Goal: Task Accomplishment & Management: Use online tool/utility

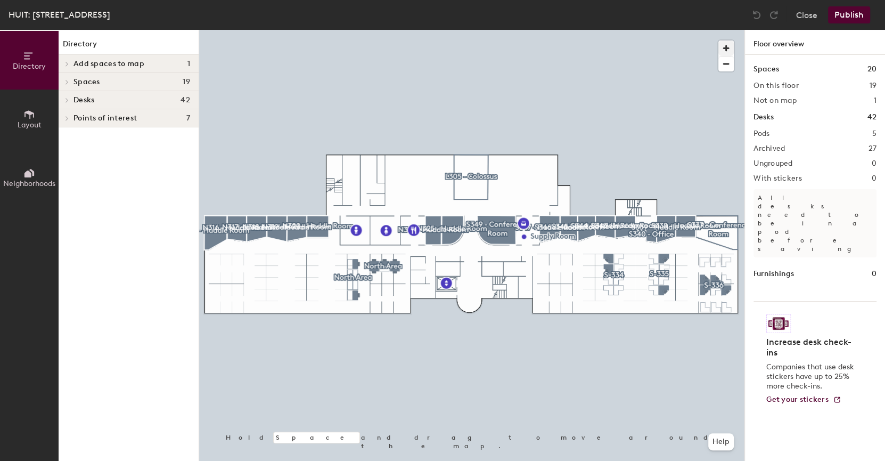
click at [573, 44] on span "button" at bounding box center [726, 47] width 15 height 15
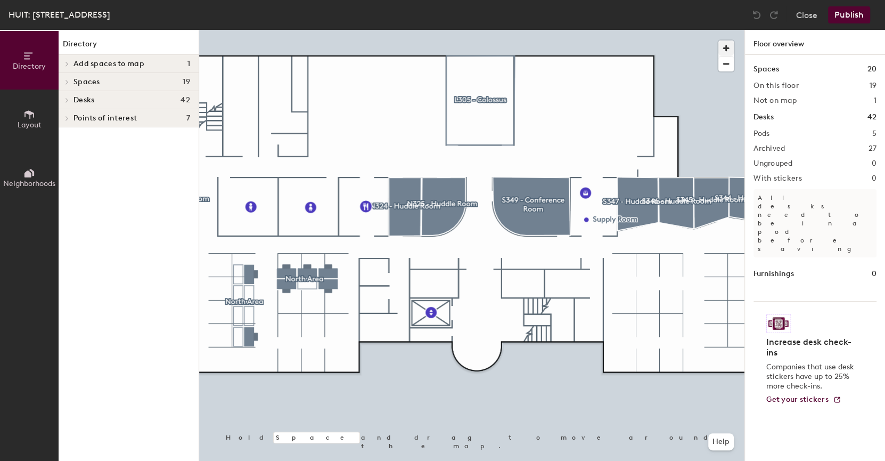
click at [573, 50] on span "button" at bounding box center [726, 47] width 15 height 15
click at [343, 30] on div at bounding box center [472, 30] width 546 height 0
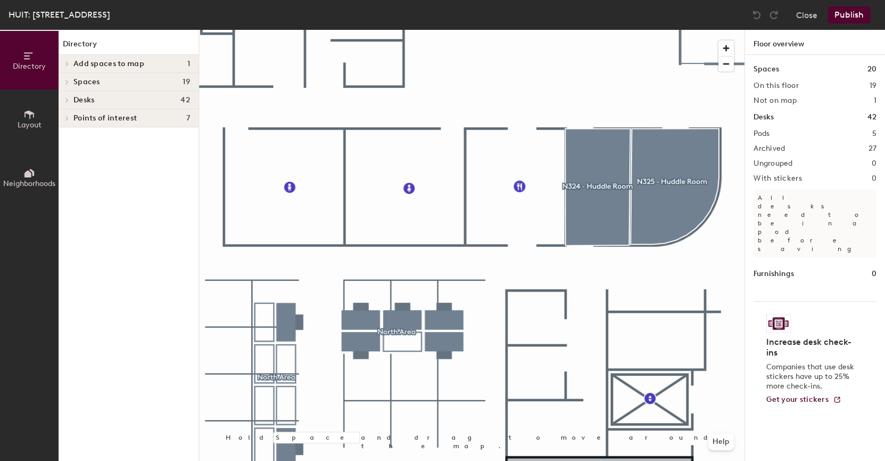
click at [316, 30] on div at bounding box center [472, 30] width 546 height 0
click at [249, 30] on div at bounding box center [472, 30] width 546 height 0
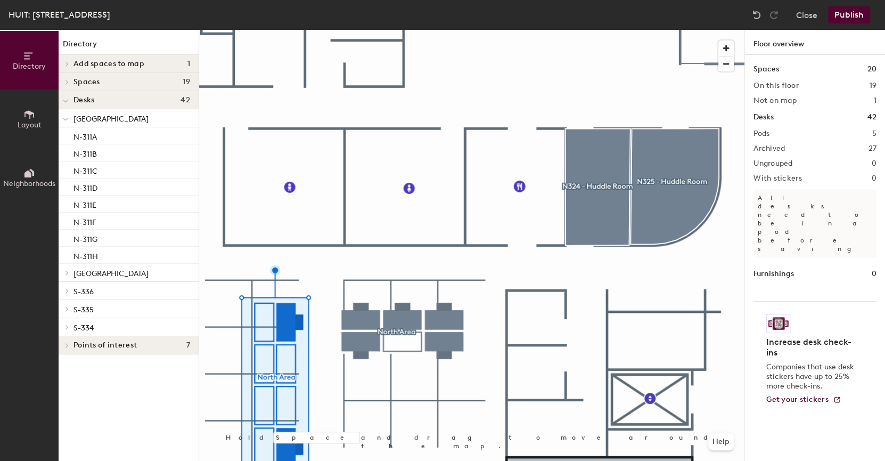
click at [288, 30] on div at bounding box center [472, 30] width 546 height 0
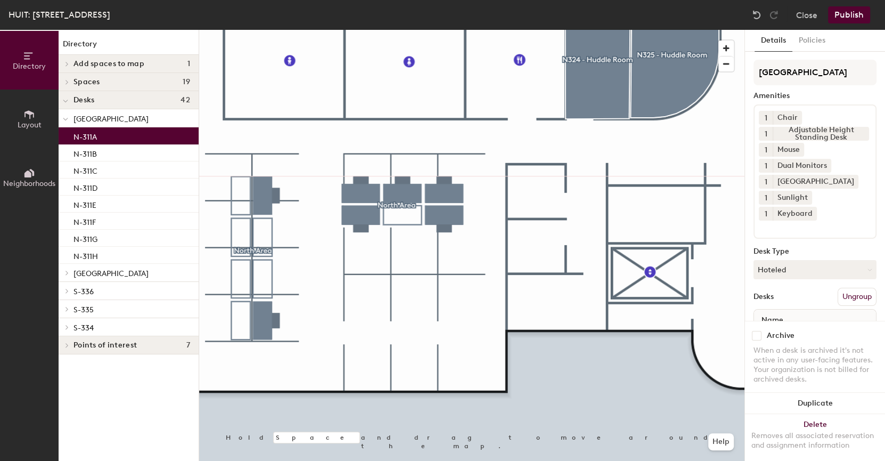
click at [235, 30] on div at bounding box center [472, 30] width 546 height 0
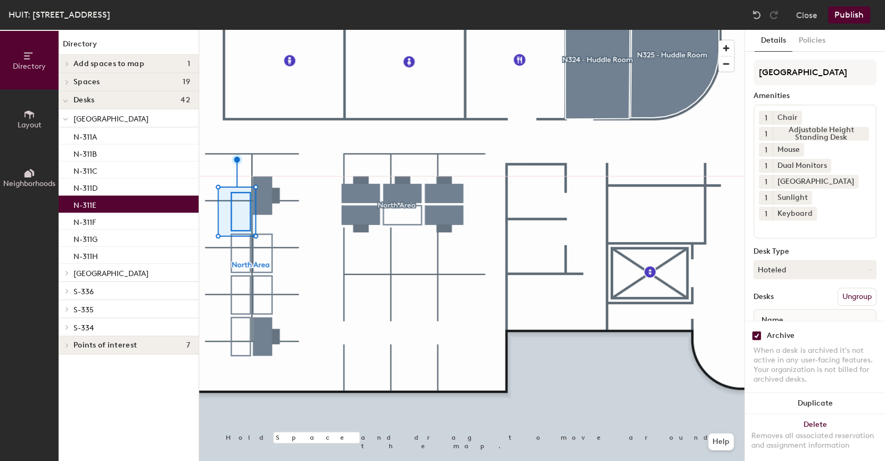
click at [262, 30] on div at bounding box center [472, 30] width 546 height 0
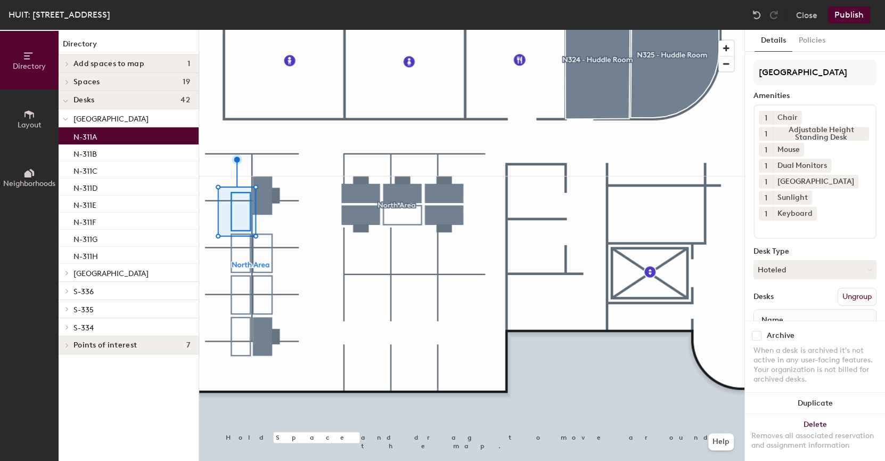
click at [237, 30] on div at bounding box center [472, 30] width 546 height 0
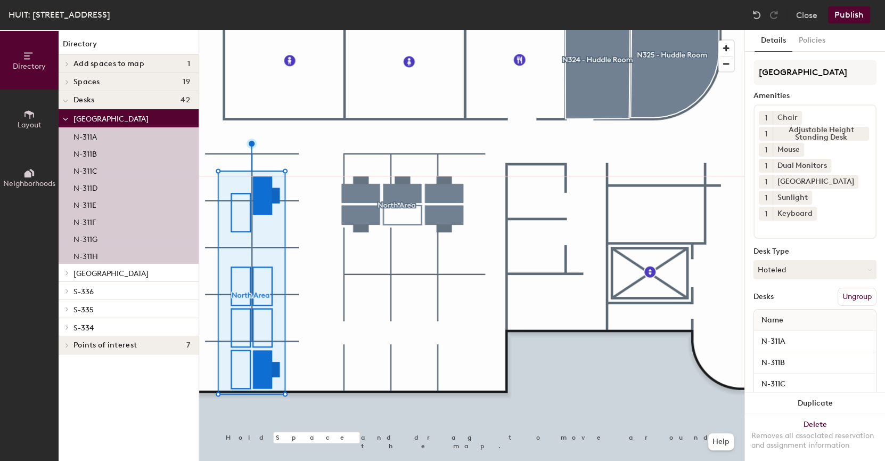
click at [573, 292] on button "Ungroup" at bounding box center [857, 297] width 39 height 18
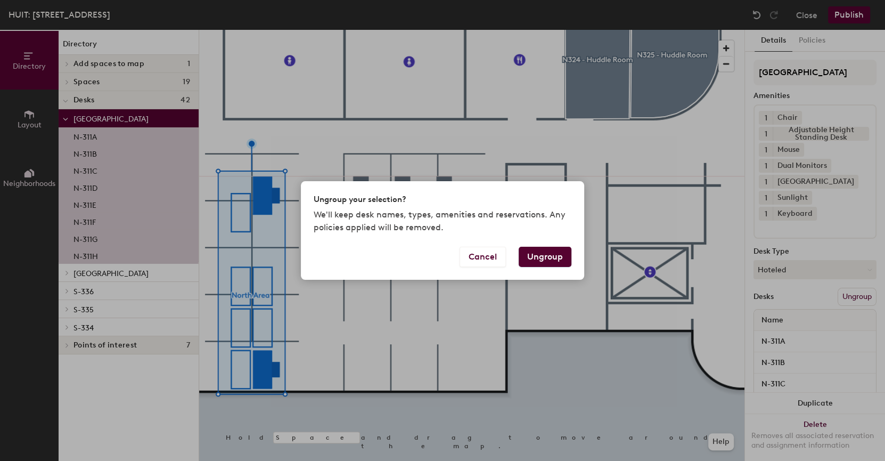
click at [554, 253] on button "Ungroup" at bounding box center [545, 257] width 53 height 20
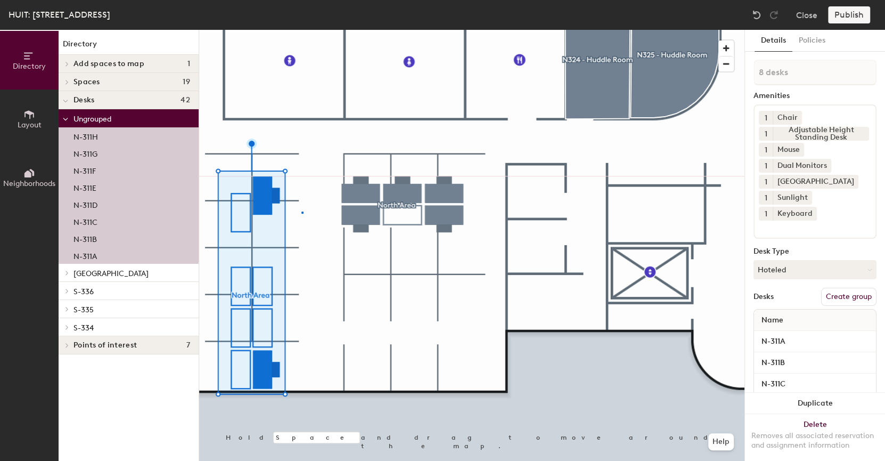
click at [302, 30] on div at bounding box center [472, 30] width 546 height 0
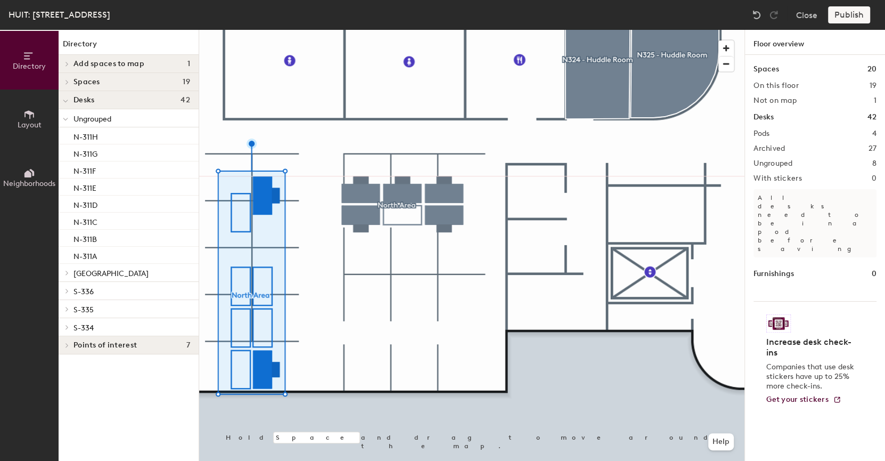
click at [260, 30] on div at bounding box center [472, 30] width 546 height 0
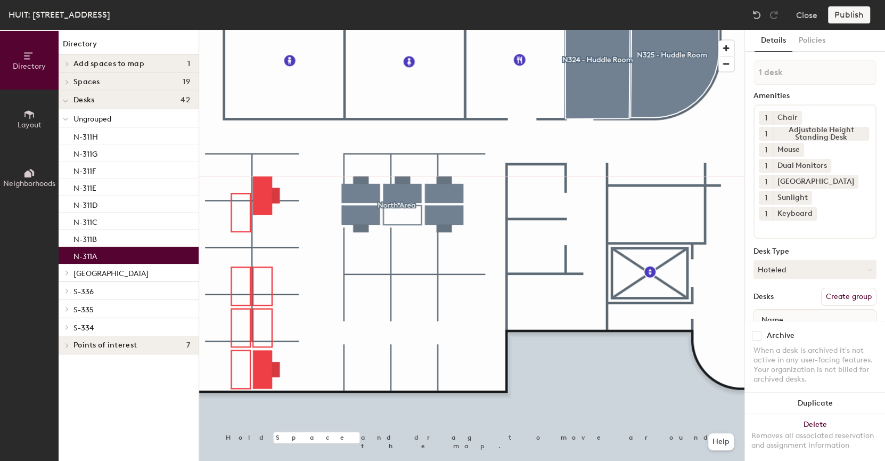
click at [224, 30] on div at bounding box center [472, 30] width 546 height 0
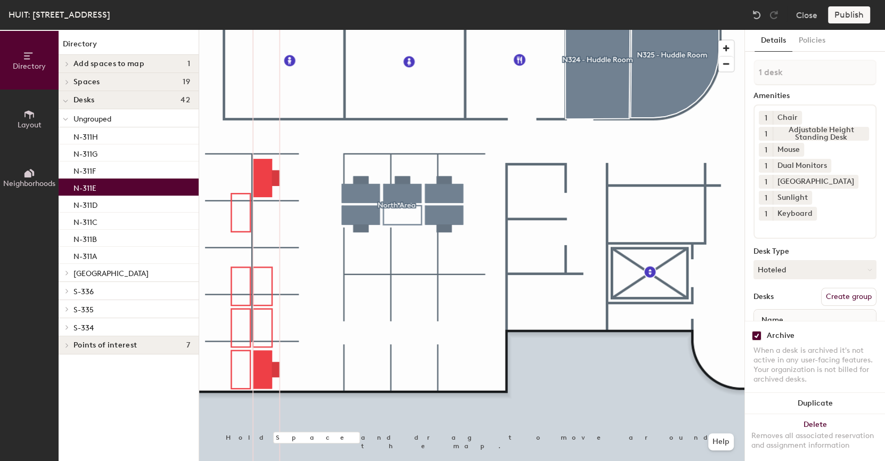
click at [282, 30] on div at bounding box center [472, 30] width 546 height 0
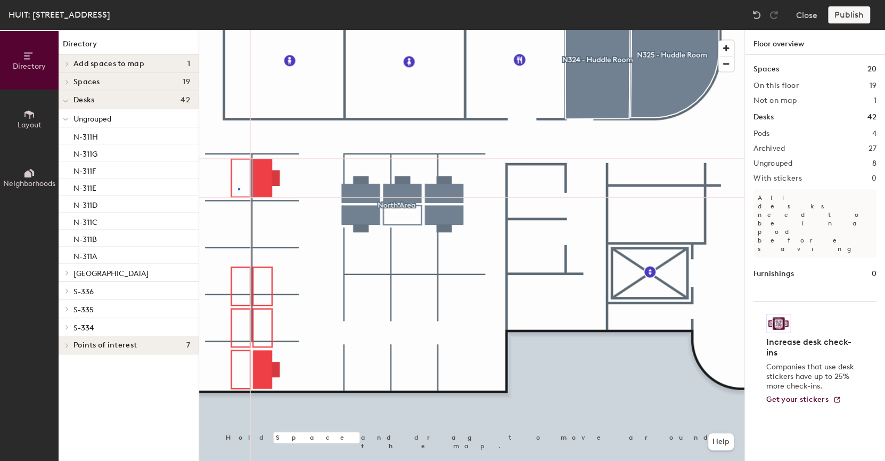
click at [238, 30] on div at bounding box center [472, 30] width 546 height 0
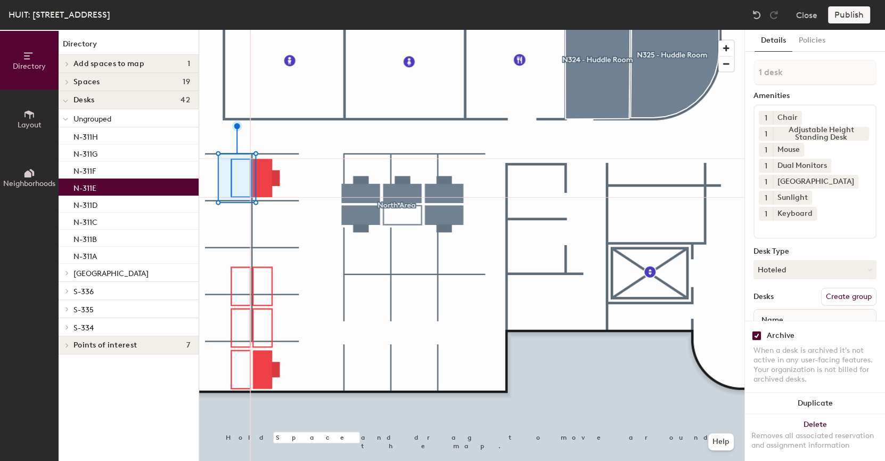
click at [287, 30] on div at bounding box center [472, 30] width 546 height 0
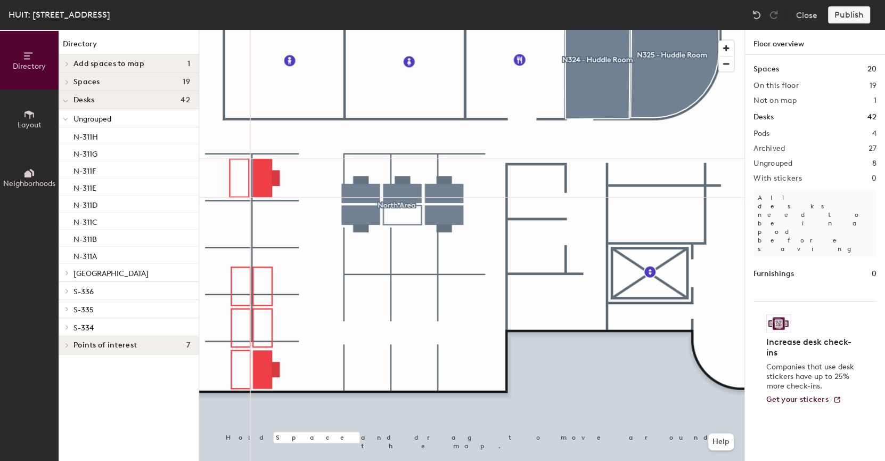
click at [217, 30] on div at bounding box center [472, 30] width 546 height 0
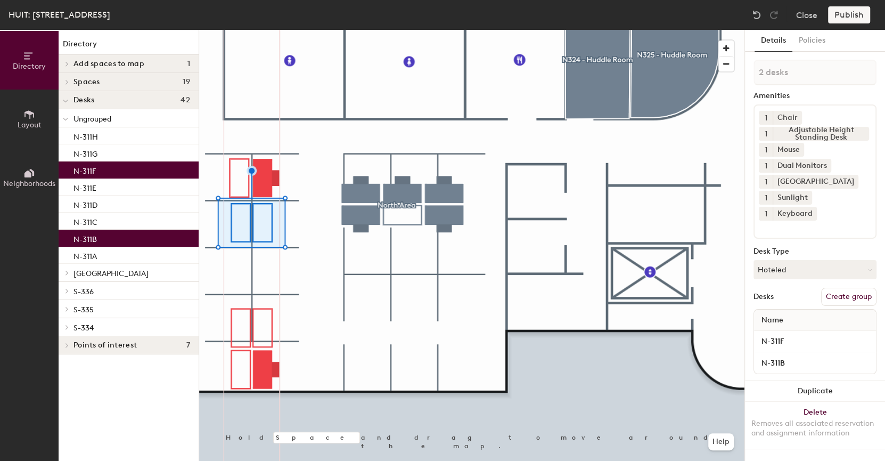
click at [312, 30] on div at bounding box center [472, 30] width 546 height 0
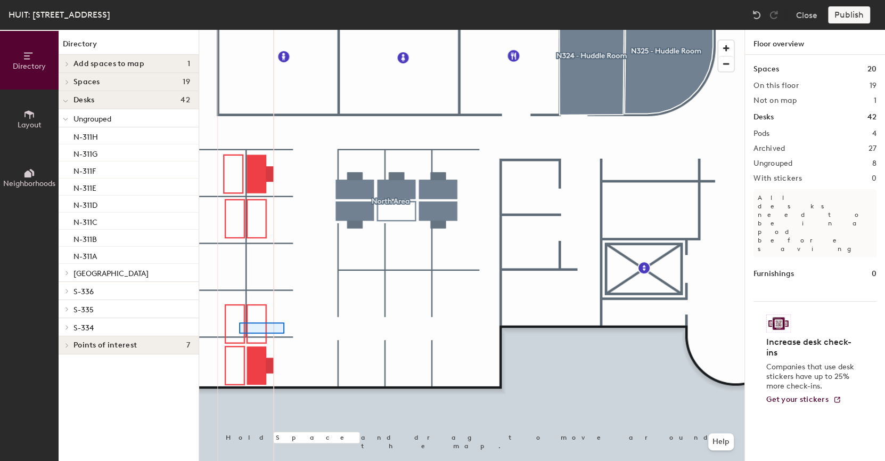
click at [237, 30] on div at bounding box center [472, 30] width 546 height 0
click at [277, 30] on div at bounding box center [472, 30] width 546 height 0
click at [229, 30] on div at bounding box center [472, 30] width 546 height 0
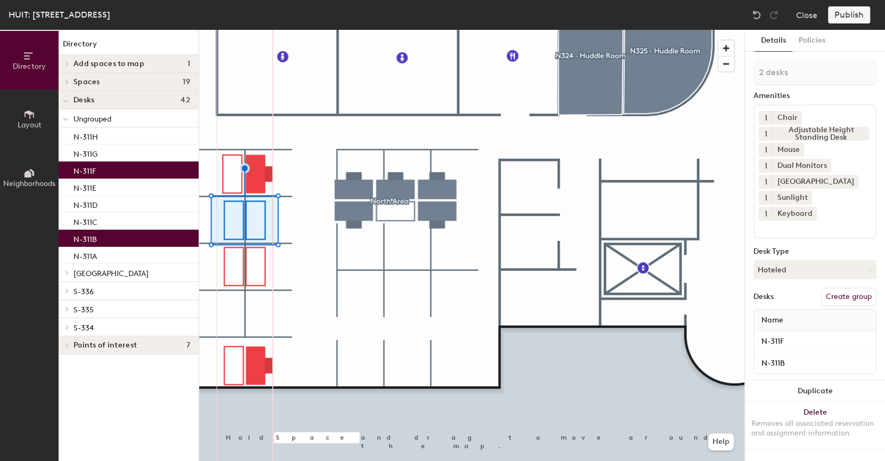
click at [299, 30] on div at bounding box center [472, 30] width 546 height 0
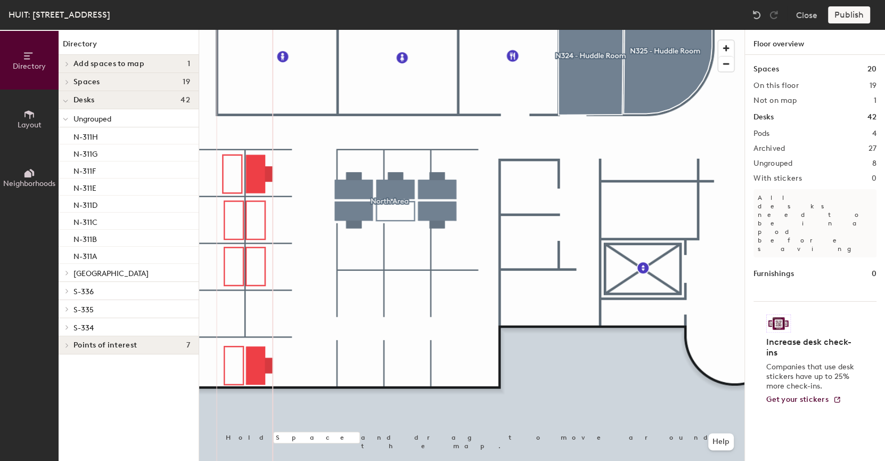
click at [215, 30] on div at bounding box center [472, 30] width 546 height 0
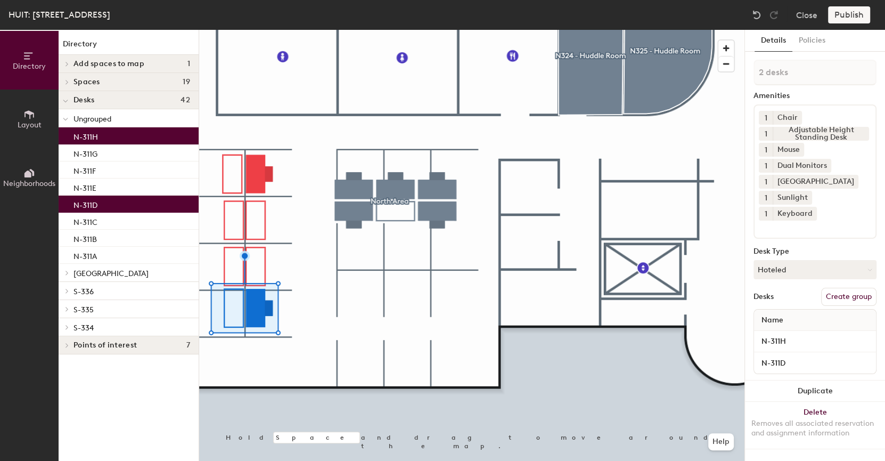
click at [335, 30] on div at bounding box center [472, 30] width 546 height 0
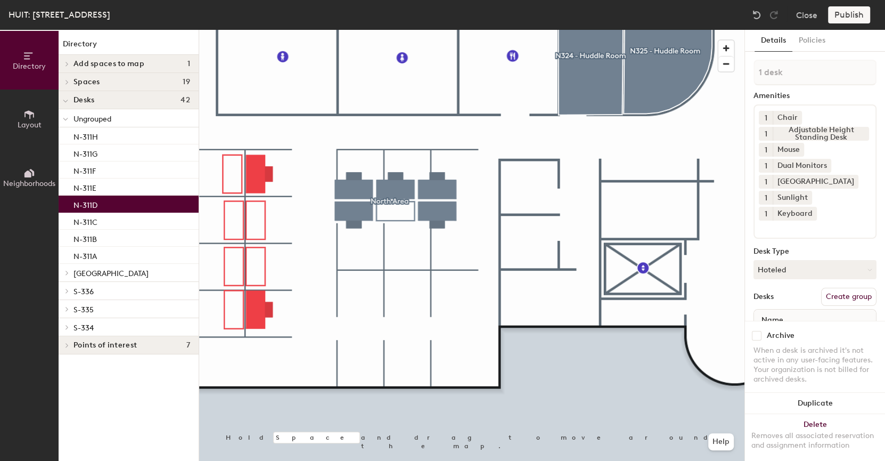
click at [293, 30] on div at bounding box center [472, 30] width 546 height 0
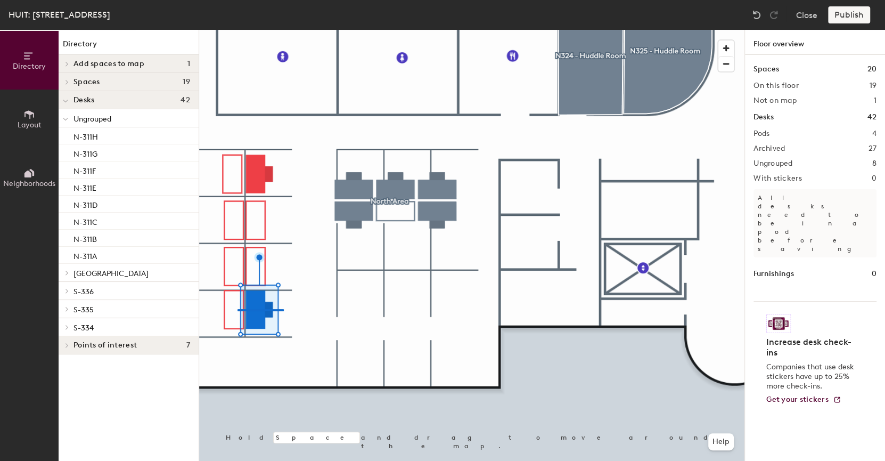
click at [222, 30] on div at bounding box center [472, 30] width 546 height 0
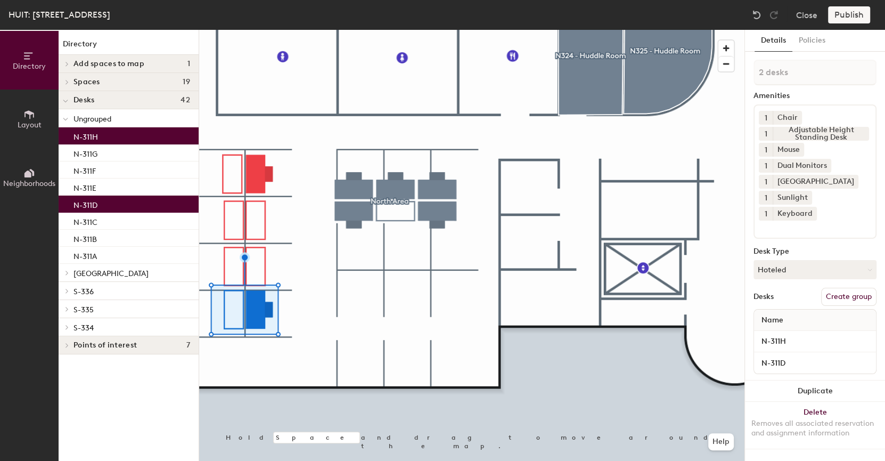
click at [353, 30] on div at bounding box center [472, 30] width 546 height 0
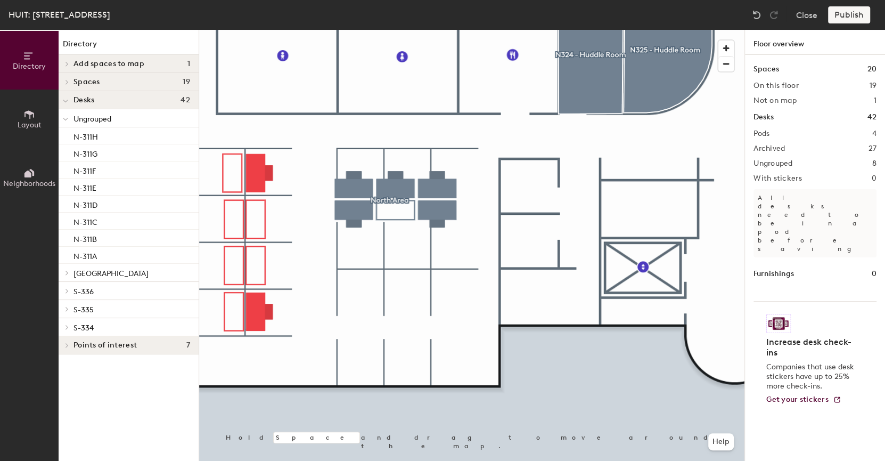
click at [397, 30] on div at bounding box center [472, 30] width 546 height 0
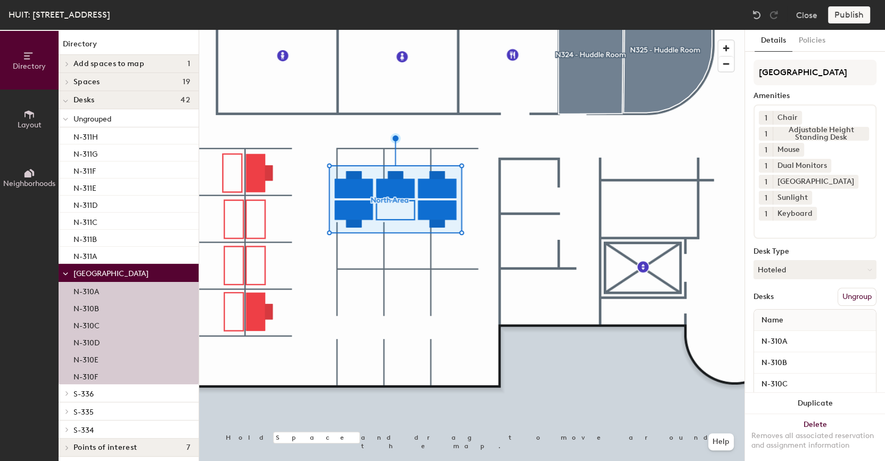
click at [573, 291] on button "Ungroup" at bounding box center [857, 297] width 39 height 18
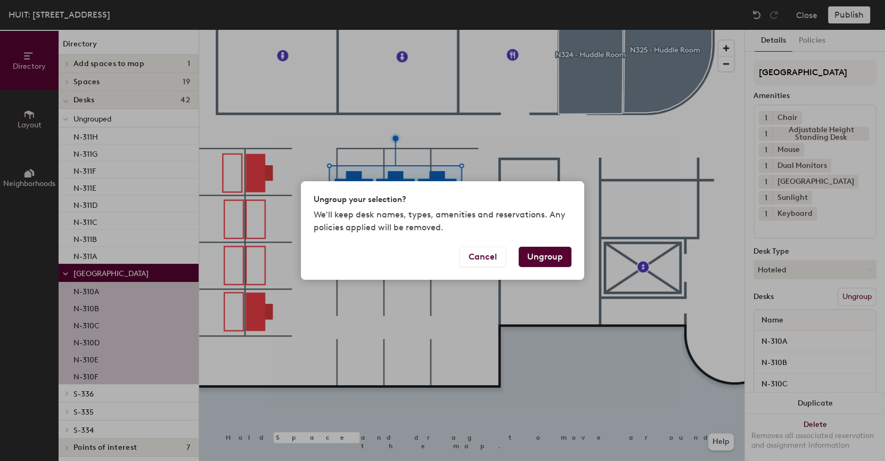
click at [538, 266] on button "Ungroup" at bounding box center [545, 257] width 53 height 20
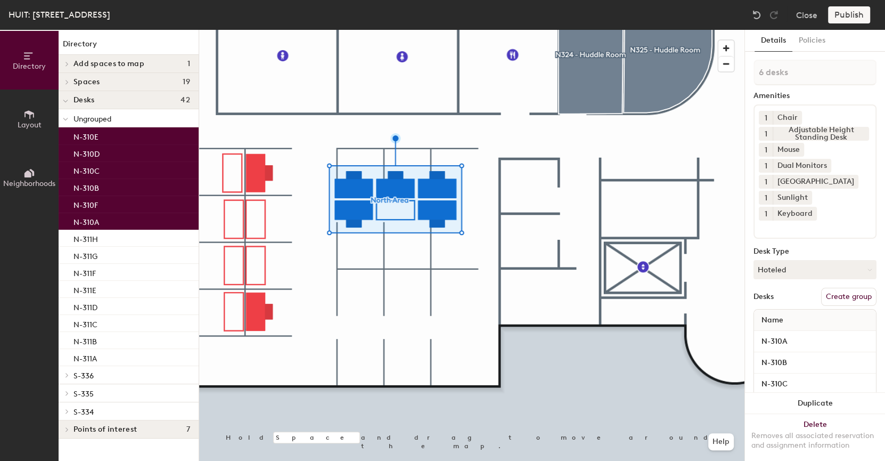
click at [461, 30] on div at bounding box center [472, 30] width 546 height 0
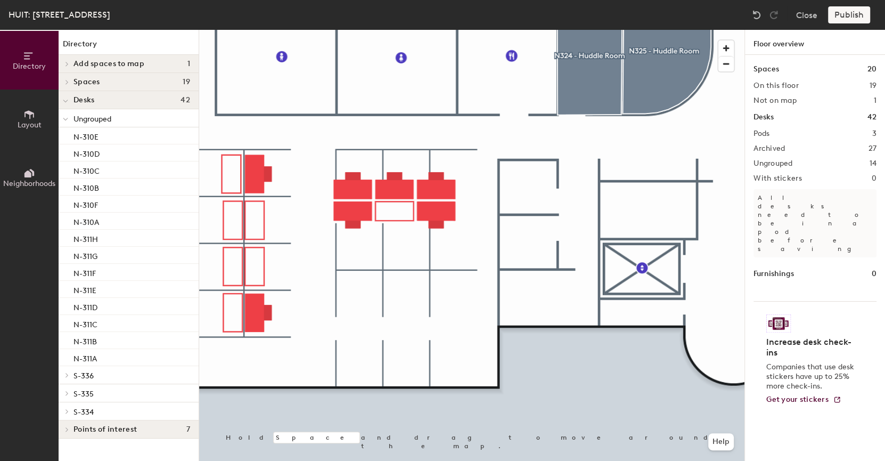
click at [467, 30] on div at bounding box center [472, 30] width 546 height 0
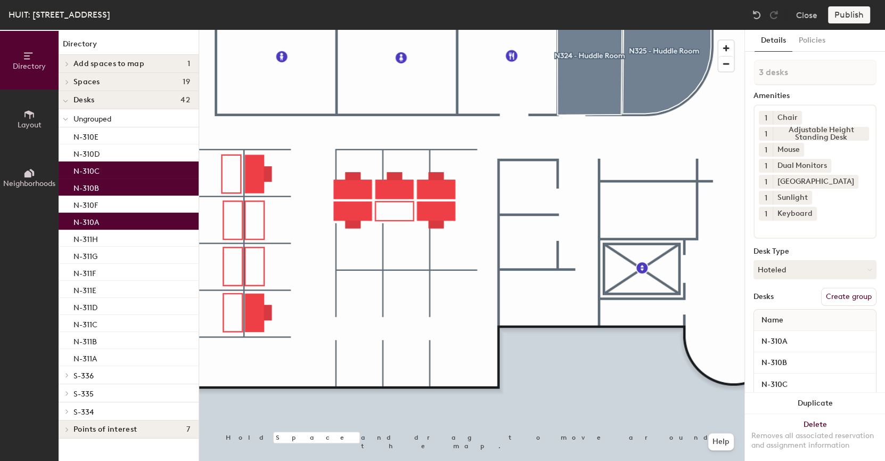
click at [465, 30] on div at bounding box center [472, 30] width 546 height 0
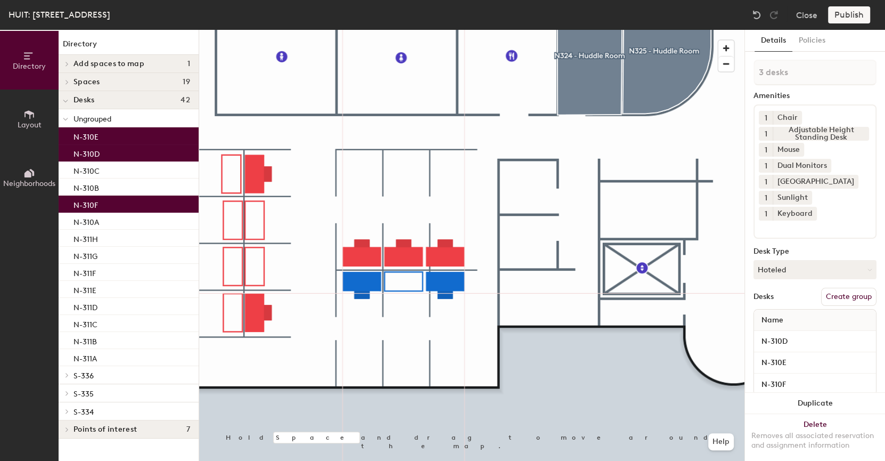
click at [426, 30] on div at bounding box center [472, 30] width 546 height 0
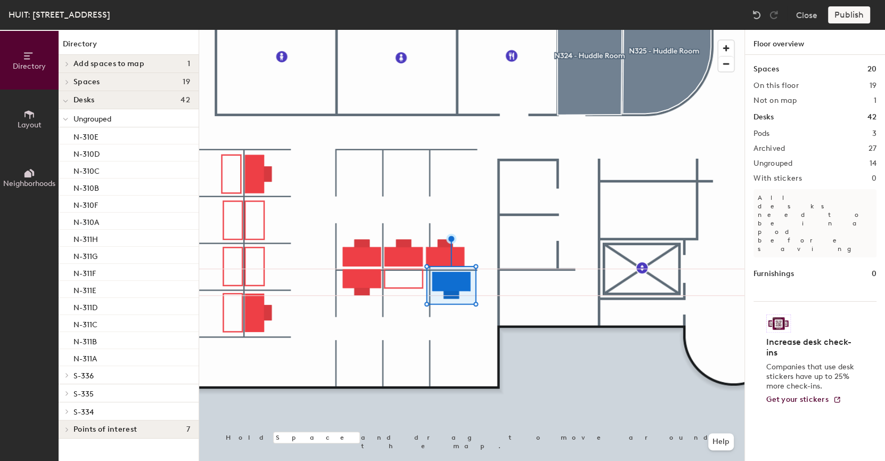
click at [404, 30] on div at bounding box center [472, 30] width 546 height 0
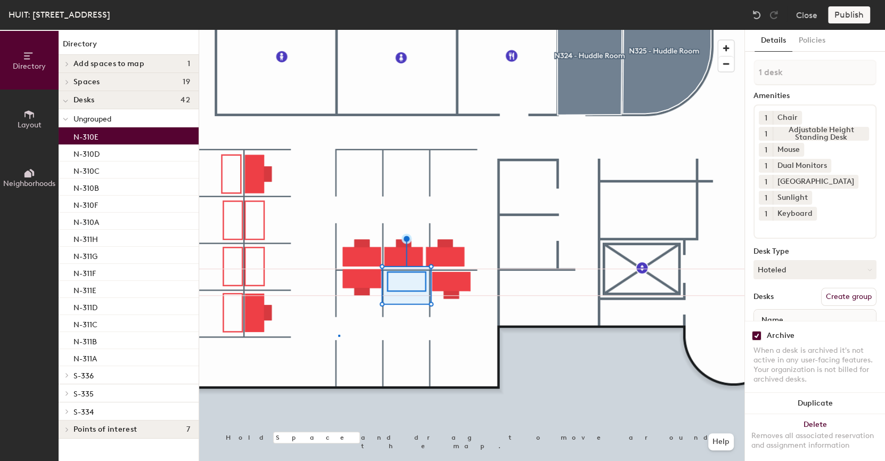
click at [339, 30] on div at bounding box center [472, 30] width 546 height 0
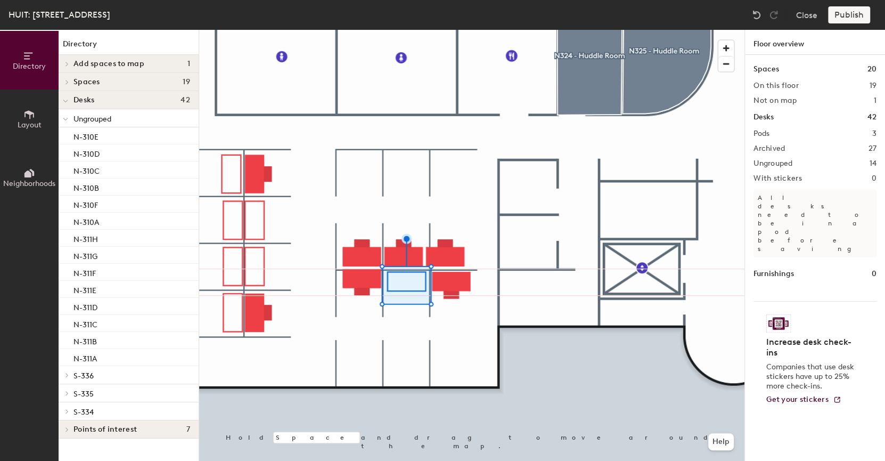
click at [368, 30] on div at bounding box center [472, 30] width 546 height 0
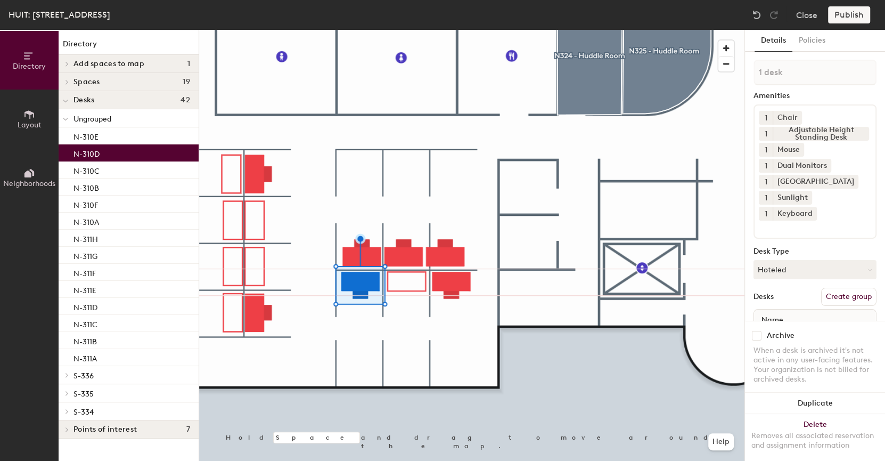
click at [525, 30] on div at bounding box center [472, 30] width 546 height 0
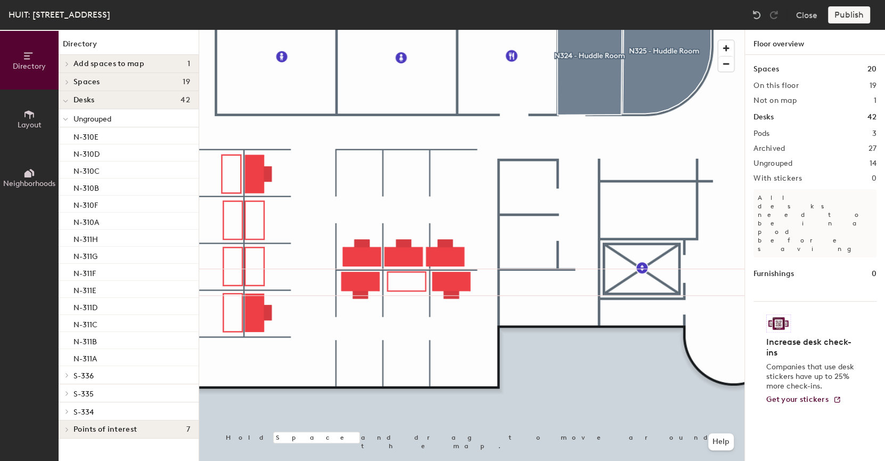
click at [369, 30] on div at bounding box center [472, 30] width 546 height 0
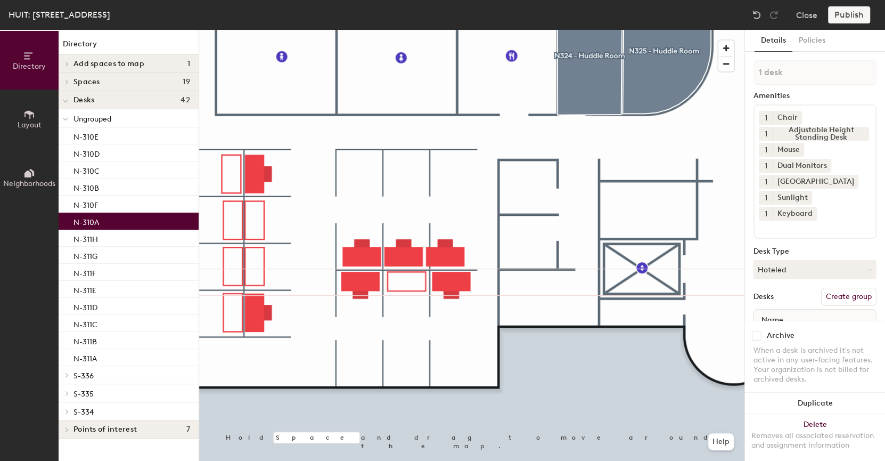
click at [423, 30] on div at bounding box center [472, 30] width 546 height 0
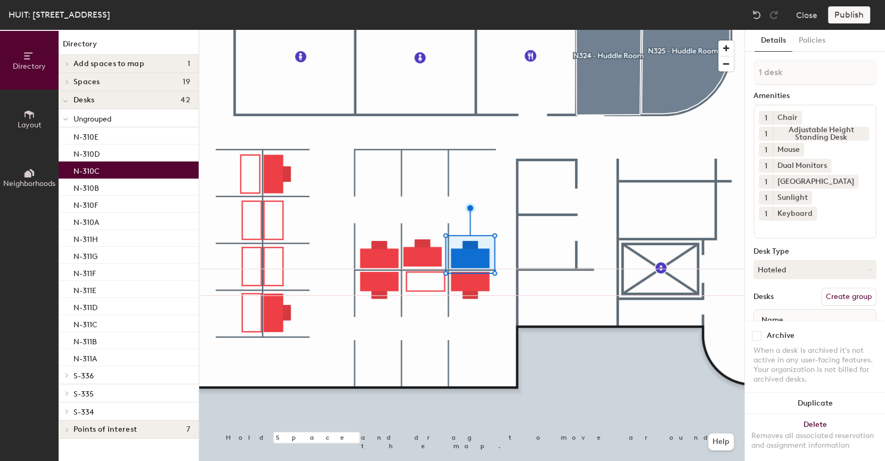
click at [421, 30] on div at bounding box center [472, 30] width 546 height 0
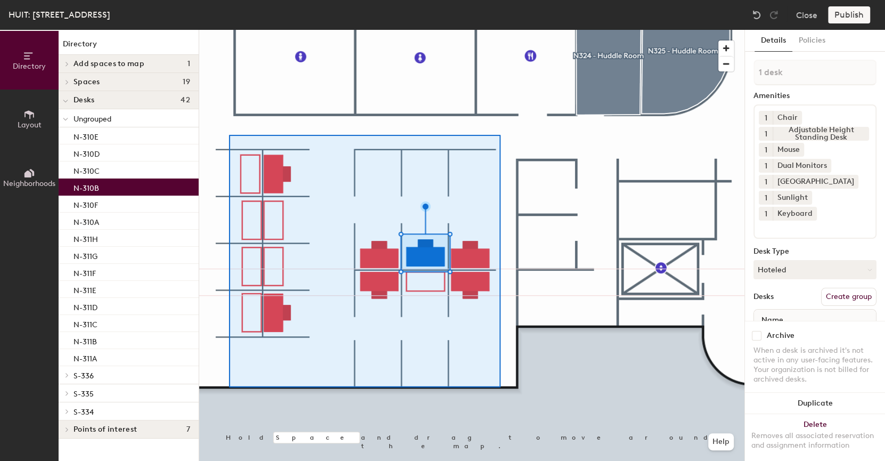
type input "14 desks"
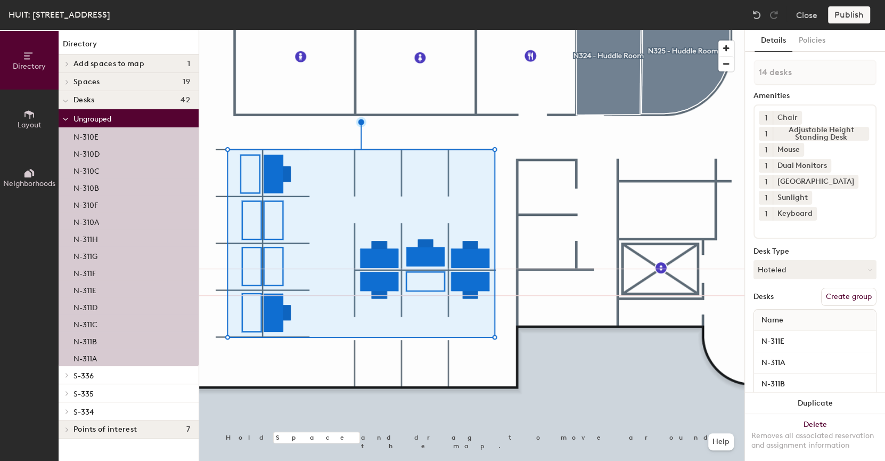
click at [573, 297] on button "Create group" at bounding box center [849, 297] width 55 height 18
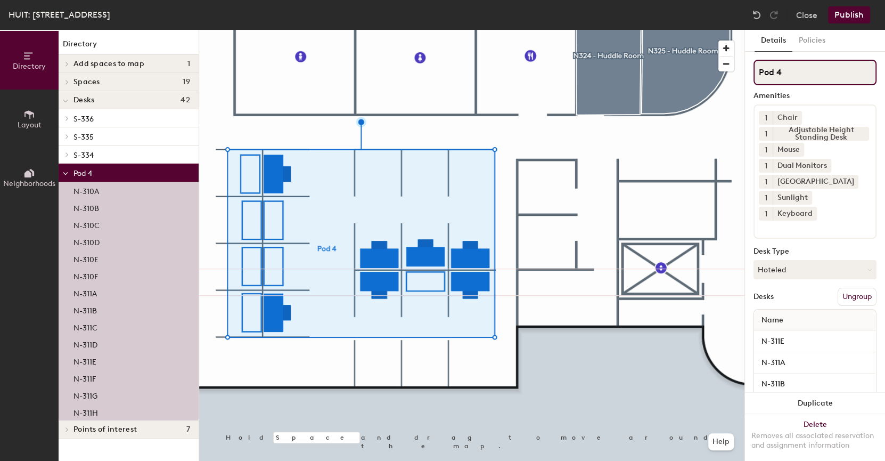
click at [573, 74] on div "Directory Layout Neighborhoods Directory Add spaces to map 1 784 Mem Dr - Video…" at bounding box center [442, 245] width 885 height 431
type input "[GEOGRAPHIC_DATA]"
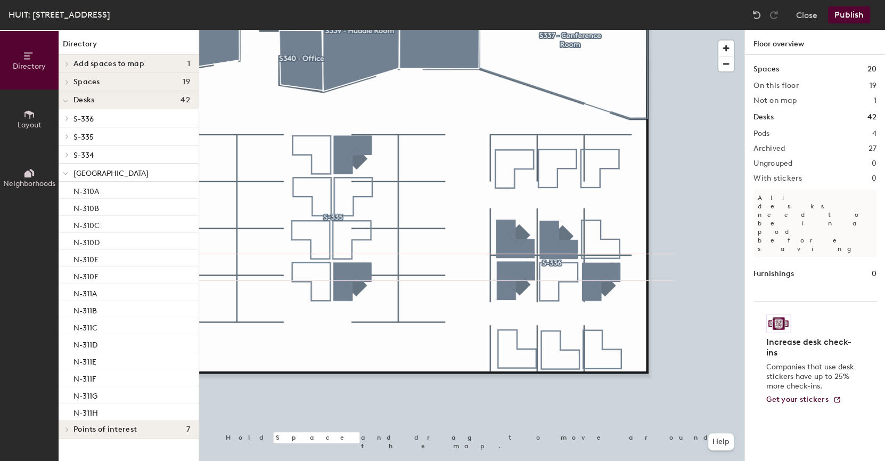
click at [573, 30] on div at bounding box center [472, 30] width 546 height 0
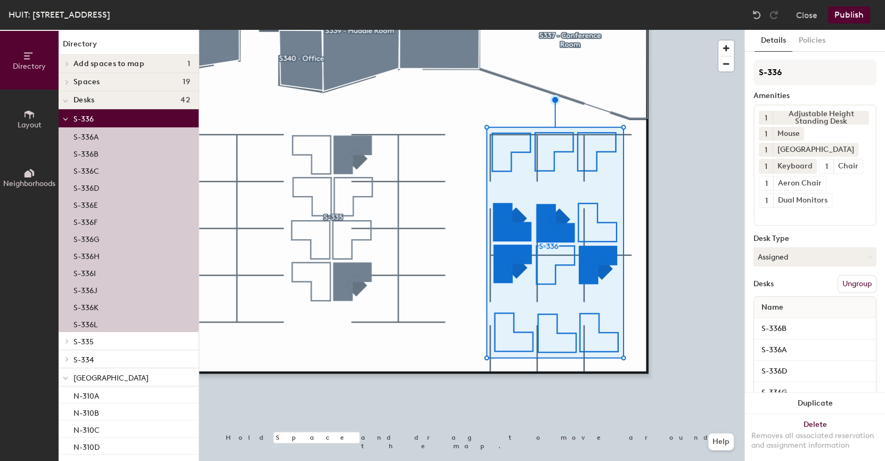
drag, startPoint x: 786, startPoint y: 74, endPoint x: 464, endPoint y: 170, distance: 336.8
click at [464, 30] on div at bounding box center [472, 30] width 546 height 0
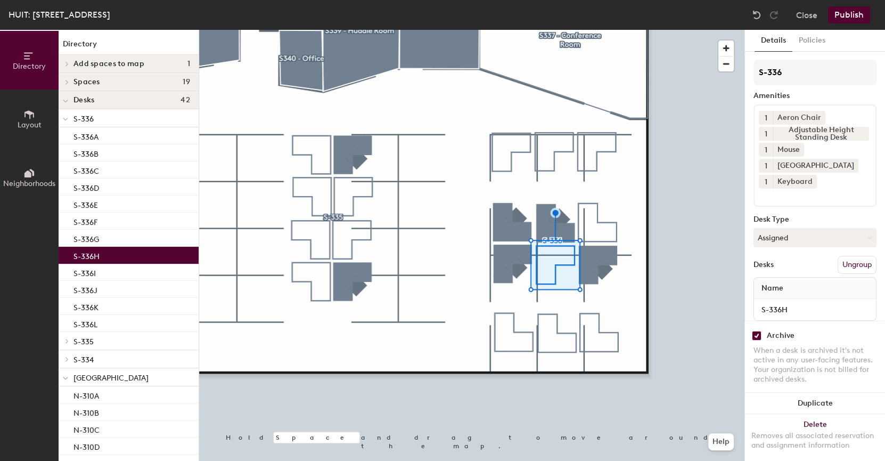
click at [573, 30] on div at bounding box center [472, 30] width 546 height 0
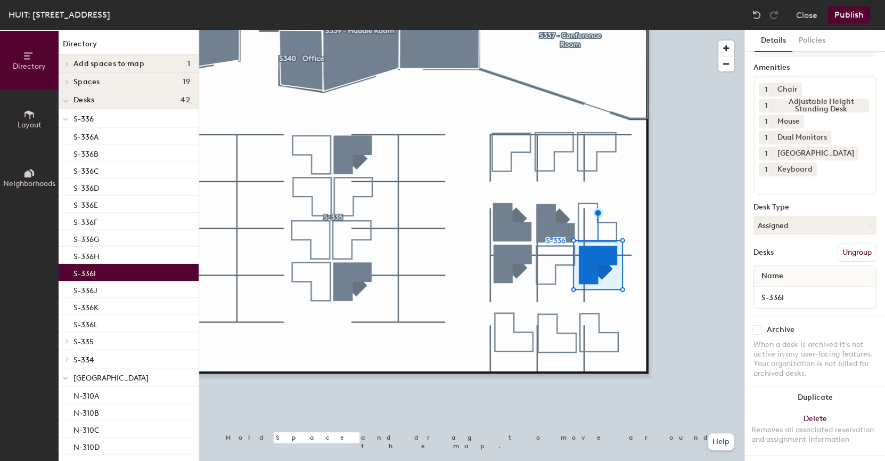
scroll to position [28, 0]
click at [573, 326] on input "checkbox" at bounding box center [757, 331] width 10 height 10
checkbox input "true"
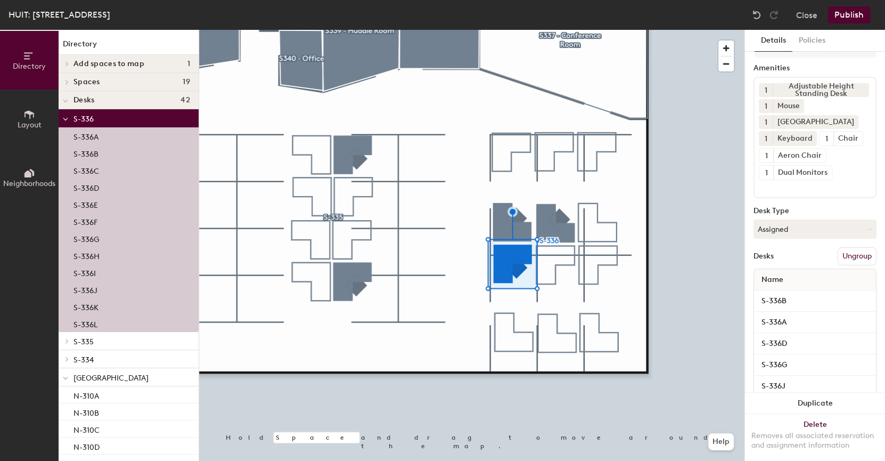
scroll to position [11, 0]
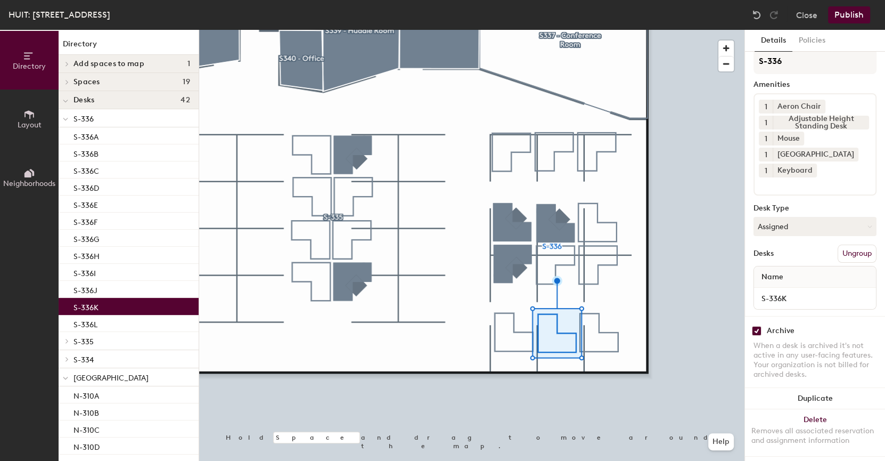
click at [573, 330] on input "checkbox" at bounding box center [757, 331] width 10 height 10
checkbox input "false"
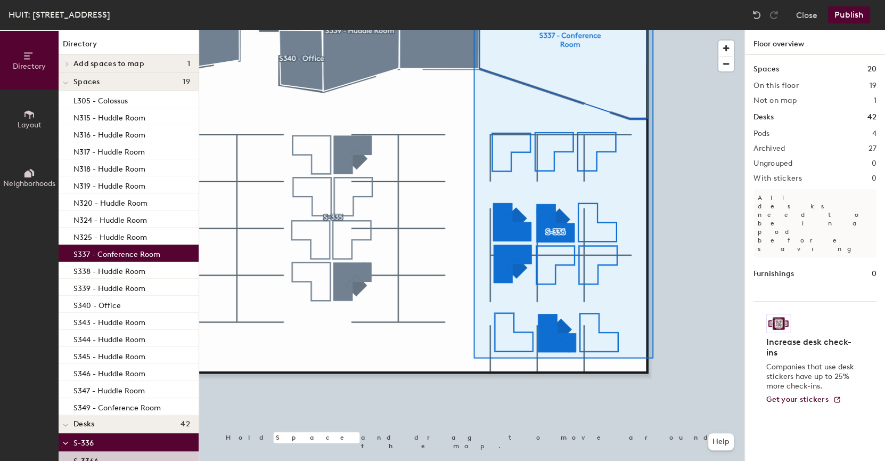
click at [573, 30] on div at bounding box center [472, 30] width 546 height 0
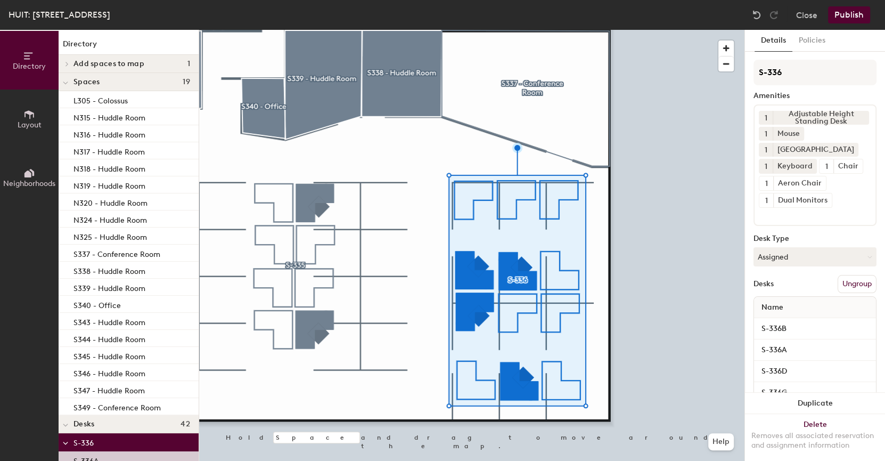
drag, startPoint x: 863, startPoint y: 283, endPoint x: 853, endPoint y: 282, distance: 10.1
click at [573, 283] on button "Ungroup" at bounding box center [857, 284] width 39 height 18
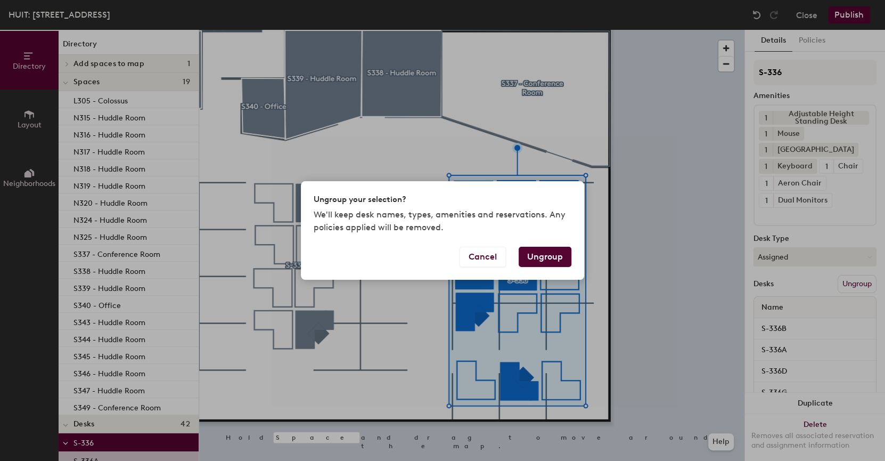
click at [543, 255] on button "Ungroup" at bounding box center [545, 257] width 53 height 20
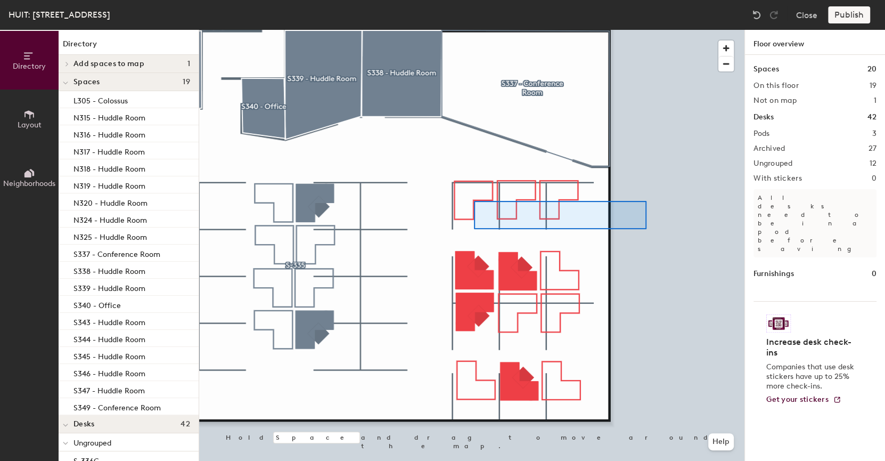
click at [474, 30] on div at bounding box center [472, 30] width 546 height 0
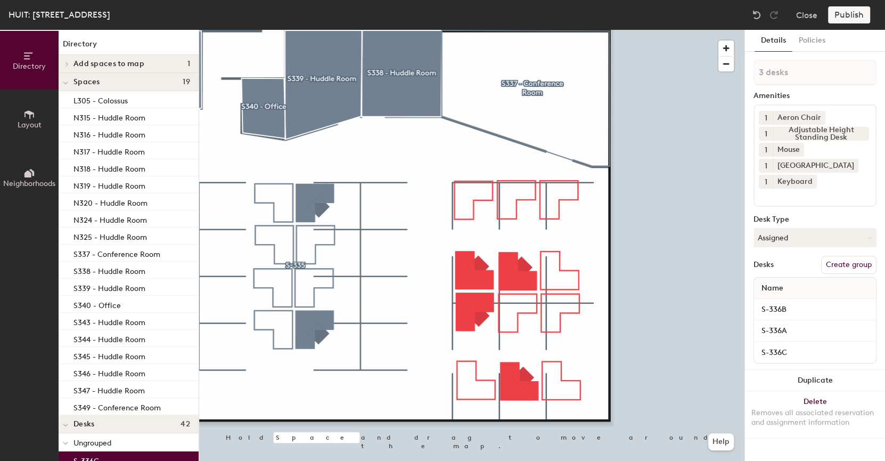
click at [573, 30] on div at bounding box center [472, 30] width 546 height 0
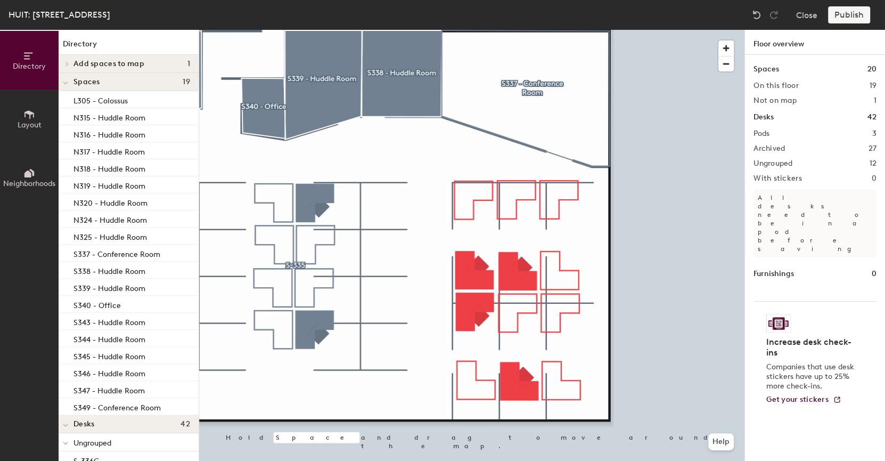
click at [520, 30] on div at bounding box center [472, 30] width 546 height 0
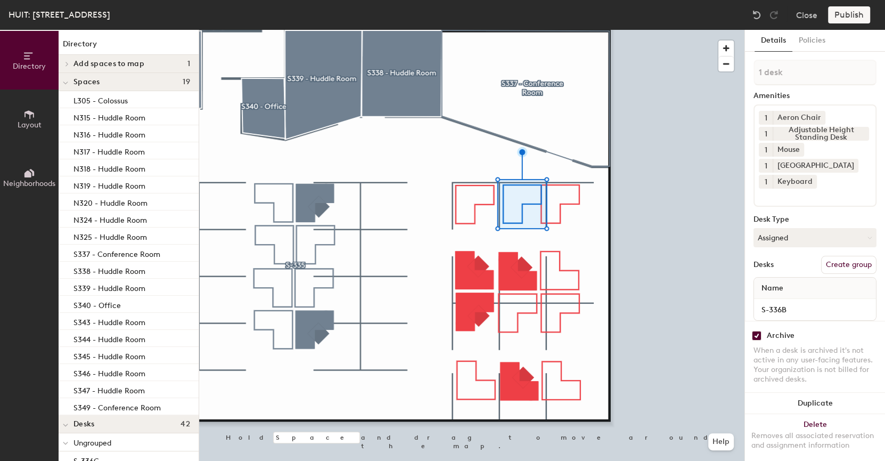
click at [557, 30] on div at bounding box center [472, 30] width 546 height 0
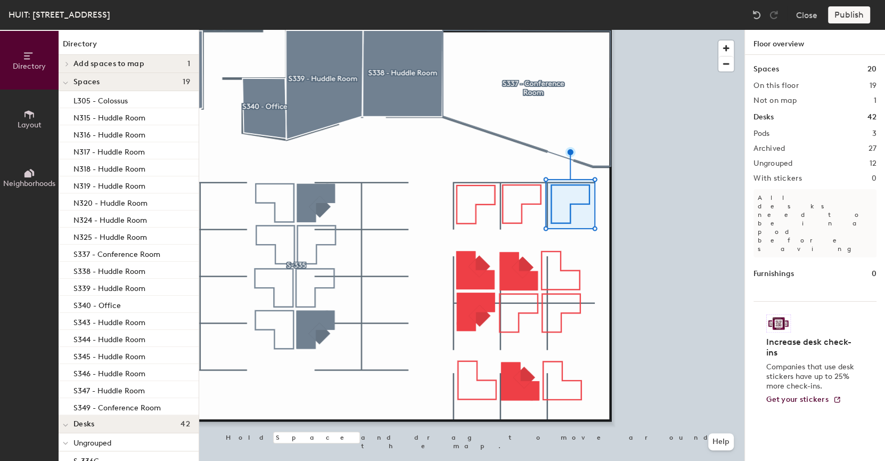
click at [473, 30] on div at bounding box center [472, 30] width 546 height 0
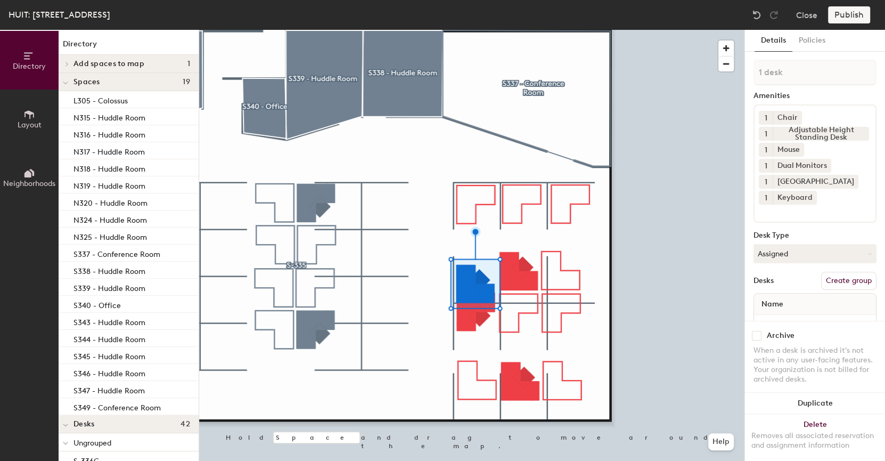
click at [437, 30] on div at bounding box center [472, 30] width 546 height 0
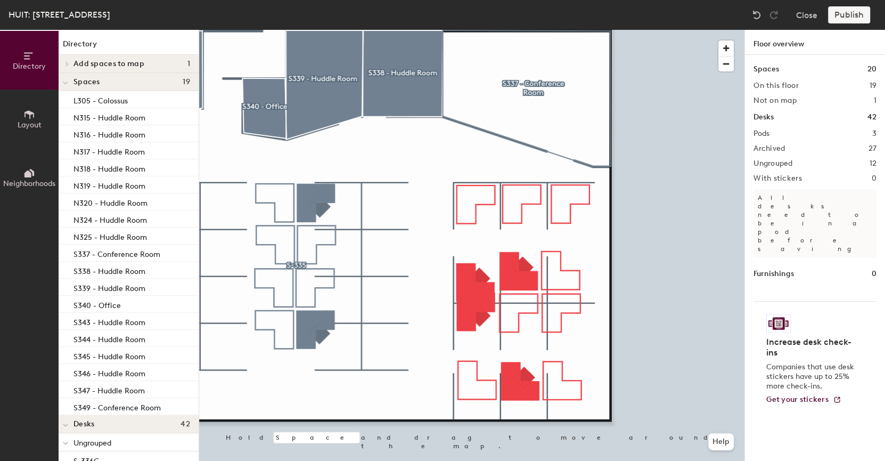
click at [473, 30] on div at bounding box center [472, 30] width 546 height 0
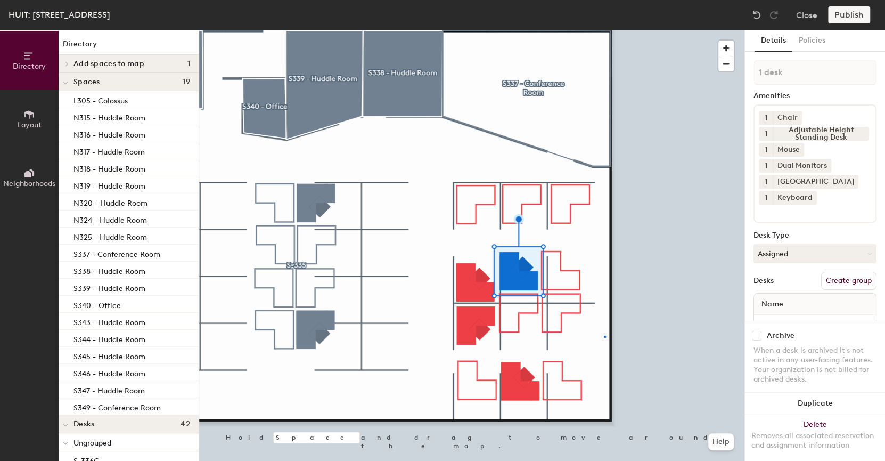
click at [573, 30] on div at bounding box center [472, 30] width 546 height 0
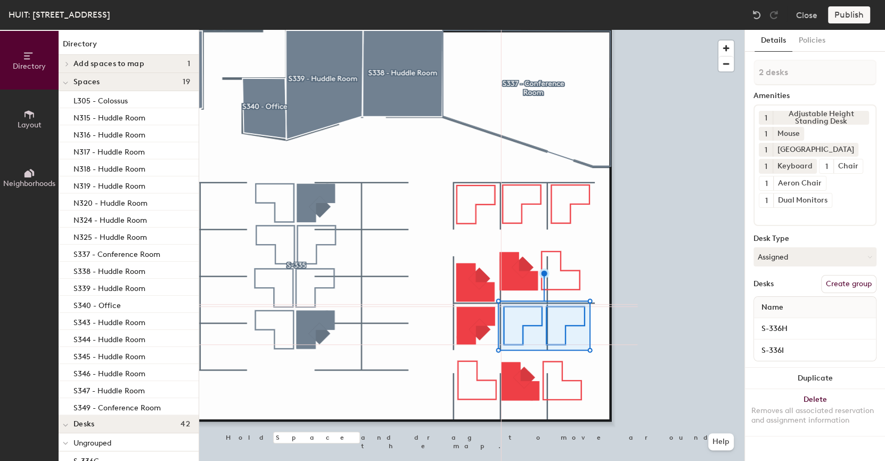
type input "1 desk"
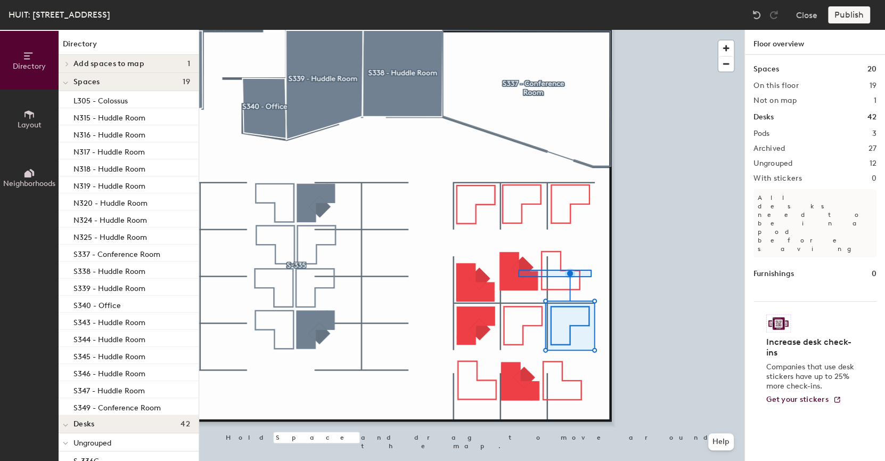
click at [514, 30] on div at bounding box center [472, 30] width 546 height 0
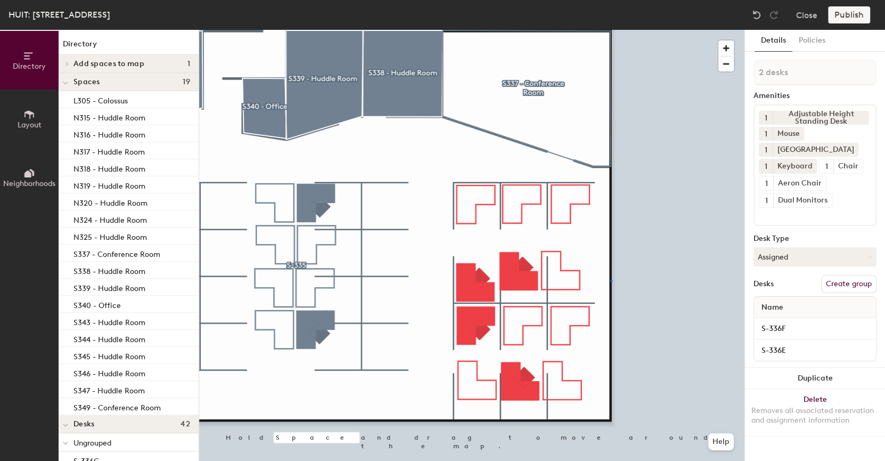
click at [573, 30] on div at bounding box center [472, 30] width 546 height 0
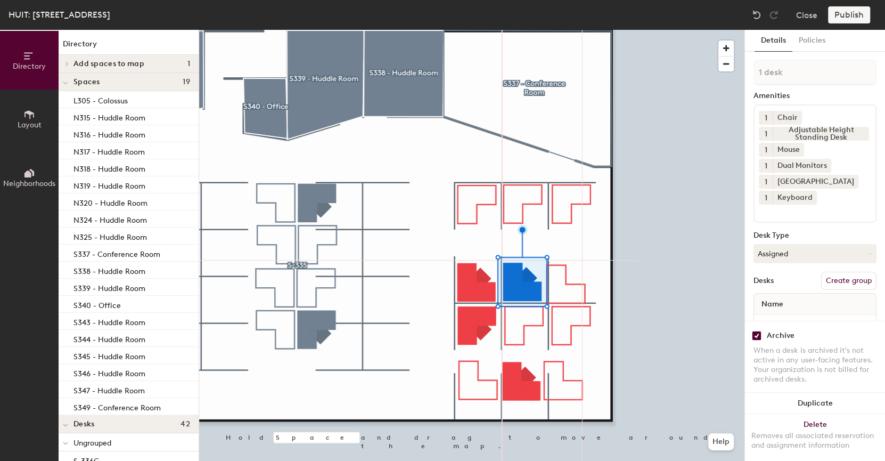
click at [562, 30] on div at bounding box center [472, 30] width 546 height 0
checkbox input "true"
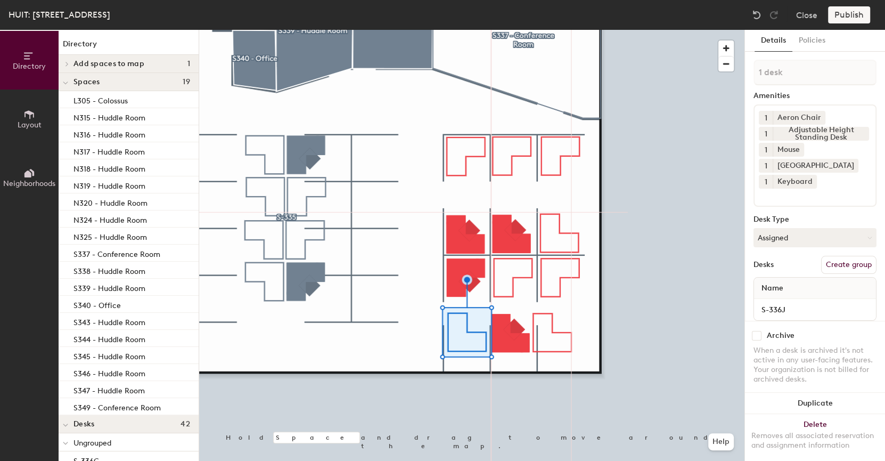
click at [508, 30] on div at bounding box center [472, 30] width 546 height 0
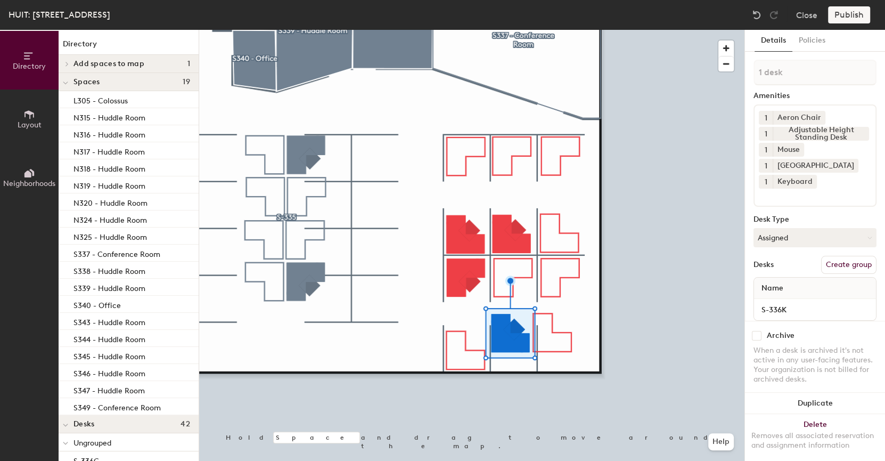
click at [547, 30] on div at bounding box center [472, 30] width 546 height 0
checkbox input "true"
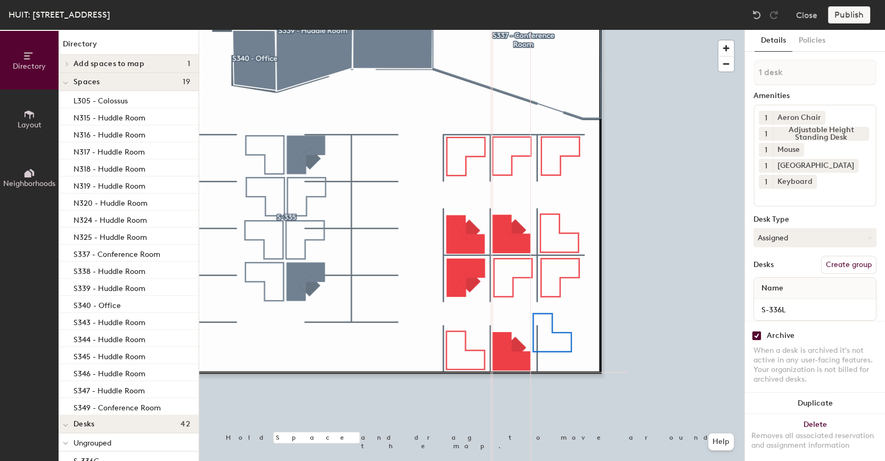
click at [573, 30] on div at bounding box center [472, 30] width 546 height 0
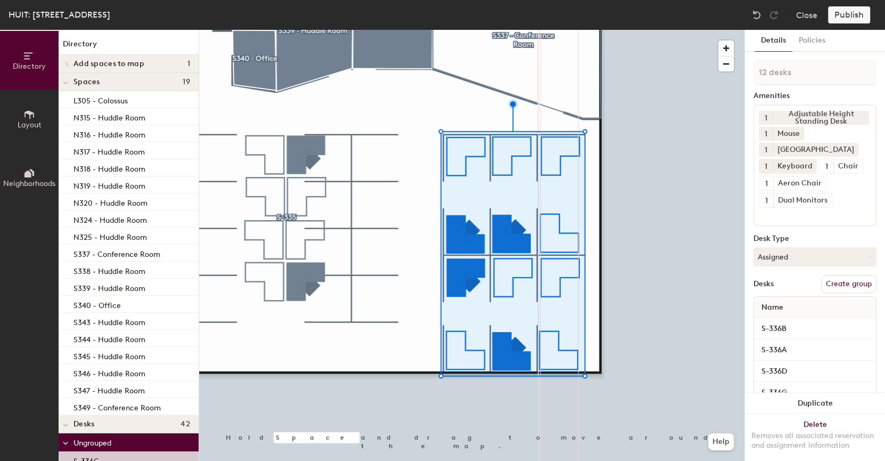
drag, startPoint x: 860, startPoint y: 279, endPoint x: 830, endPoint y: 224, distance: 62.5
click at [573, 279] on button "Create group" at bounding box center [849, 284] width 55 height 18
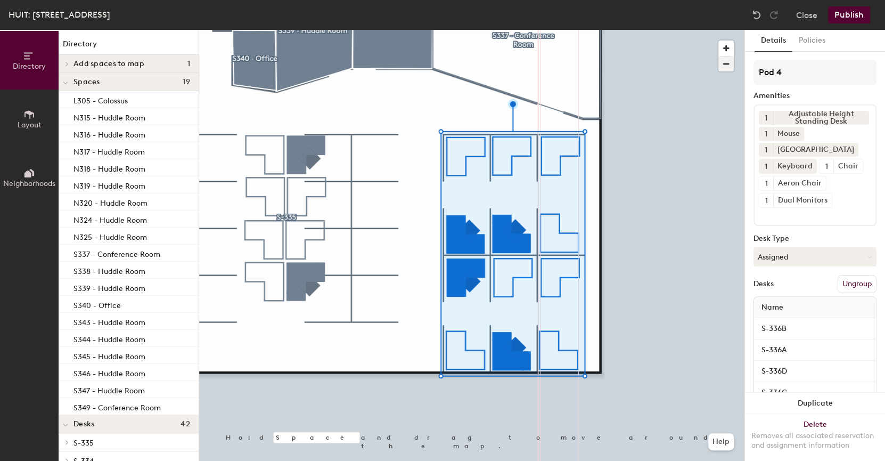
drag, startPoint x: 754, startPoint y: 69, endPoint x: 732, endPoint y: 71, distance: 22.5
click at [573, 71] on div "Directory Layout Neighborhoods Directory Add spaces to map 1 784 Mem Dr - Video…" at bounding box center [442, 245] width 885 height 431
type input "S-336"
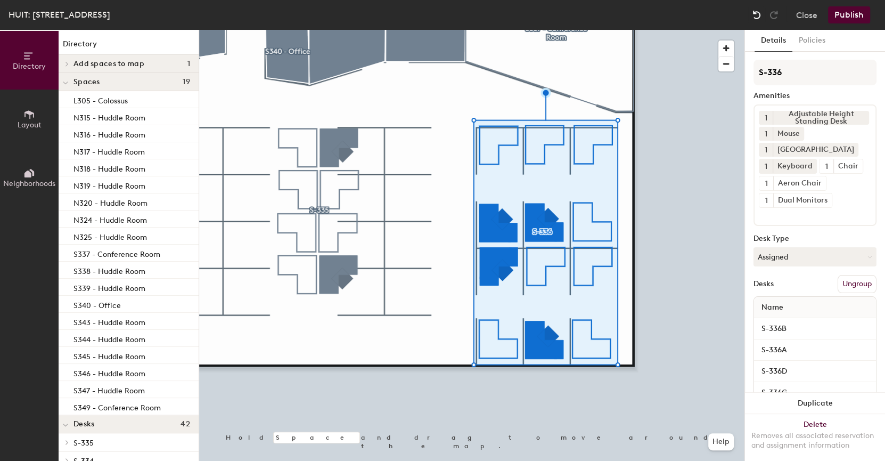
click at [573, 16] on img at bounding box center [757, 15] width 11 height 11
click at [573, 30] on div at bounding box center [472, 30] width 546 height 0
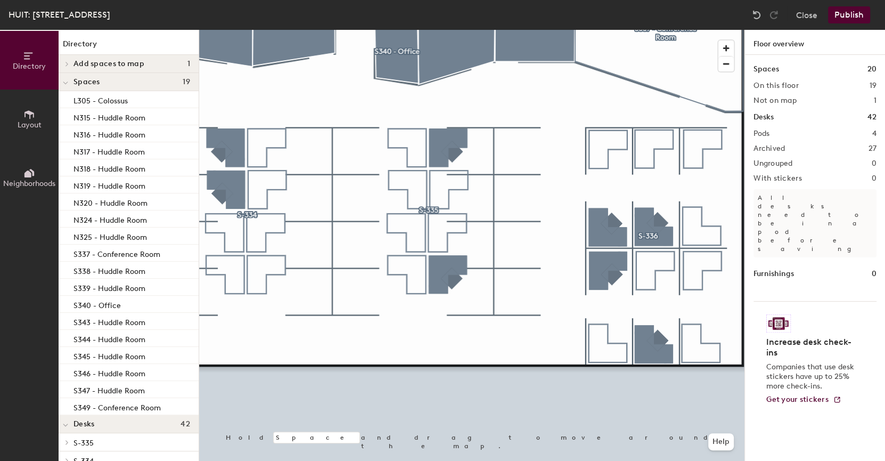
click at [428, 30] on div at bounding box center [472, 30] width 546 height 0
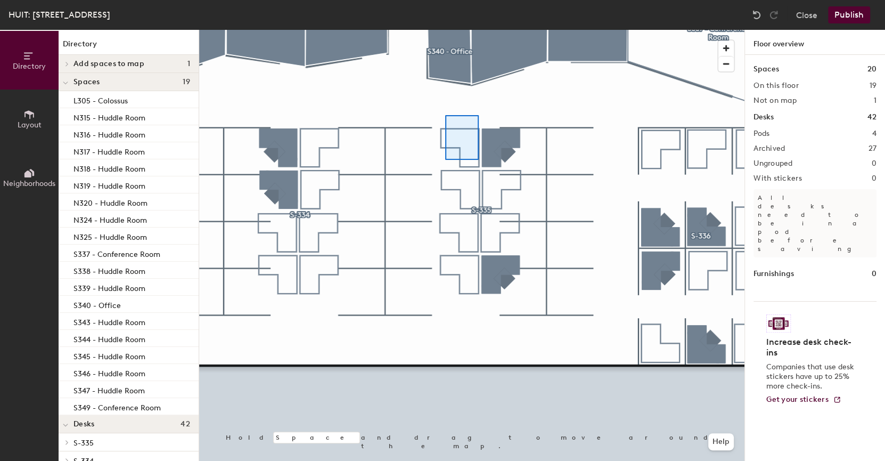
click at [544, 30] on div at bounding box center [472, 30] width 546 height 0
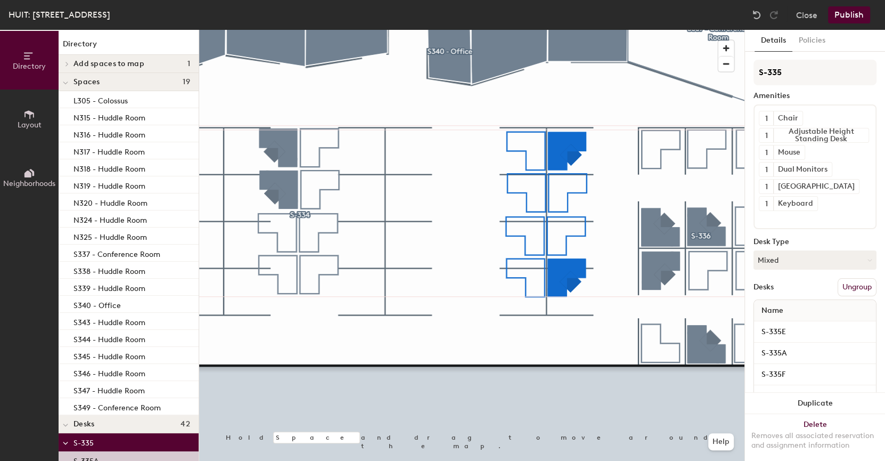
click at [573, 30] on div at bounding box center [472, 30] width 546 height 0
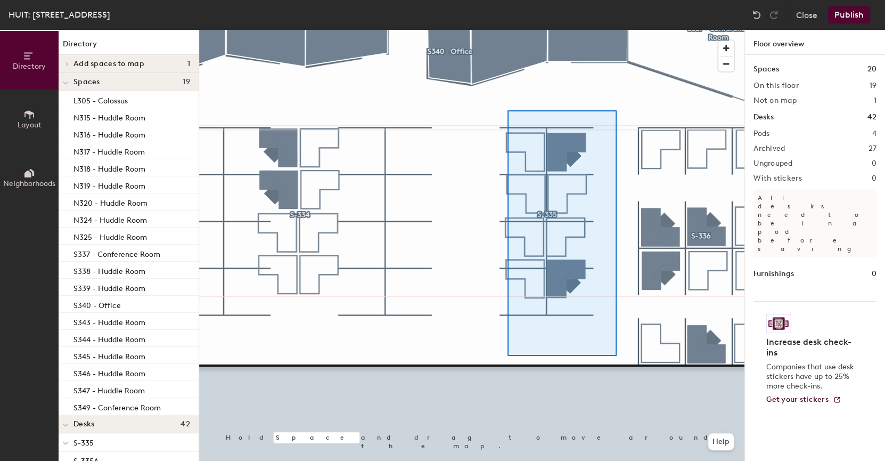
click at [573, 30] on div at bounding box center [472, 30] width 546 height 0
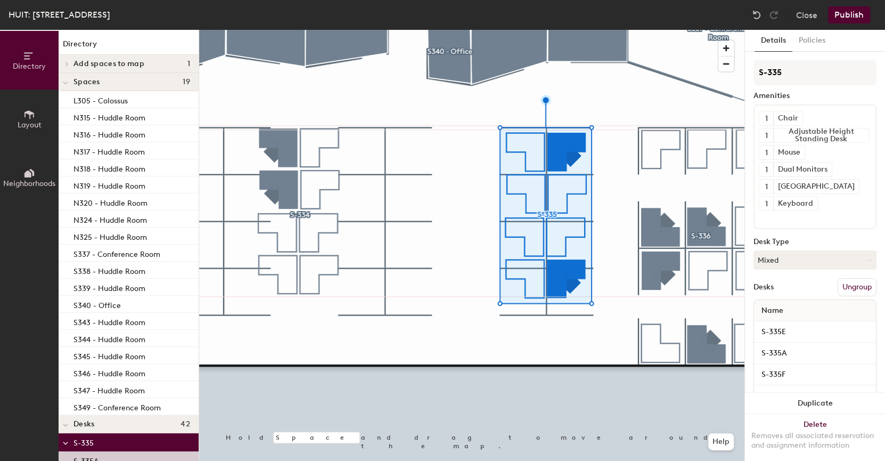
click at [573, 283] on button "Ungroup" at bounding box center [857, 287] width 39 height 18
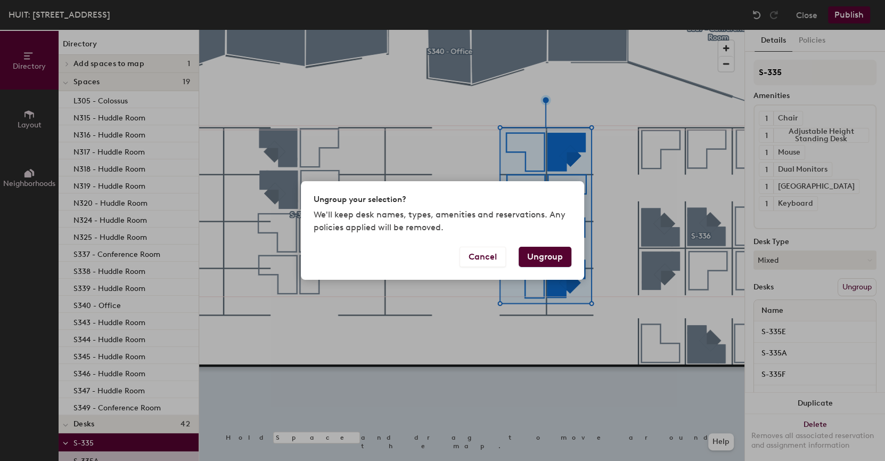
click at [537, 254] on button "Ungroup" at bounding box center [545, 257] width 53 height 20
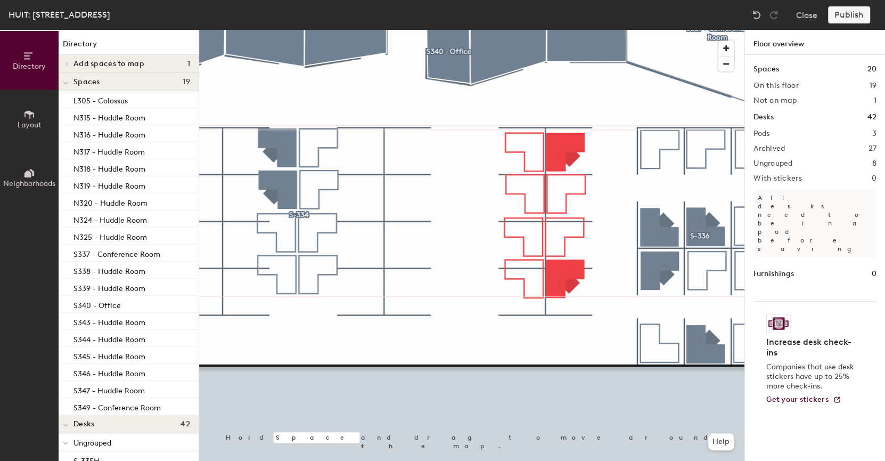
click at [520, 30] on div at bounding box center [472, 30] width 546 height 0
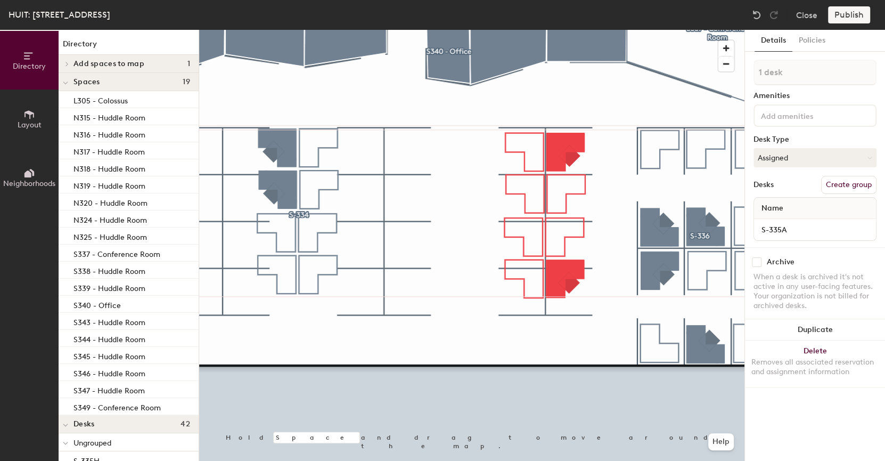
click at [565, 30] on div at bounding box center [472, 30] width 546 height 0
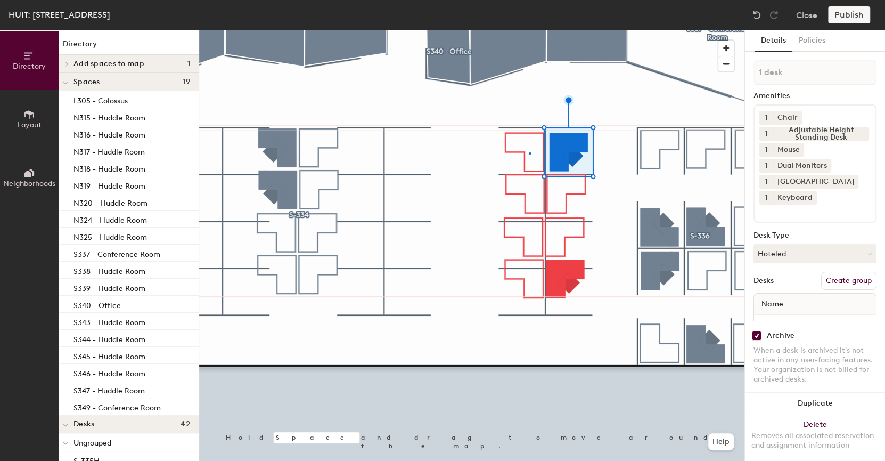
click at [529, 30] on div at bounding box center [472, 30] width 546 height 0
checkbox input "true"
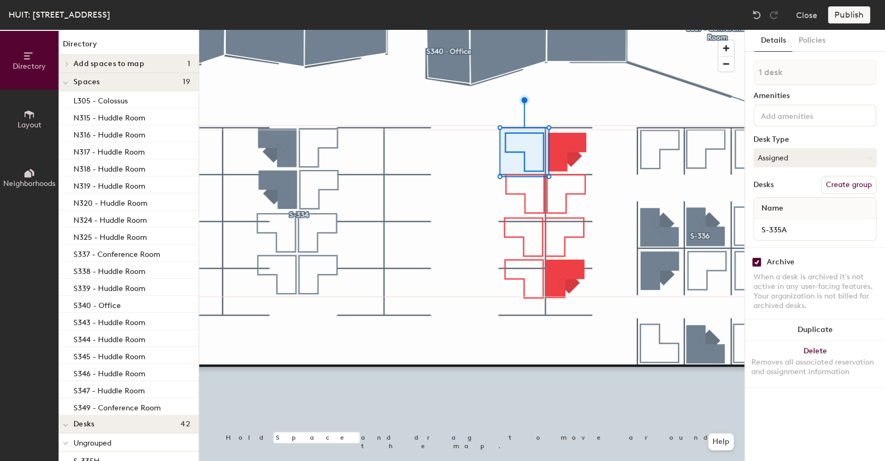
click at [573, 30] on div at bounding box center [472, 30] width 546 height 0
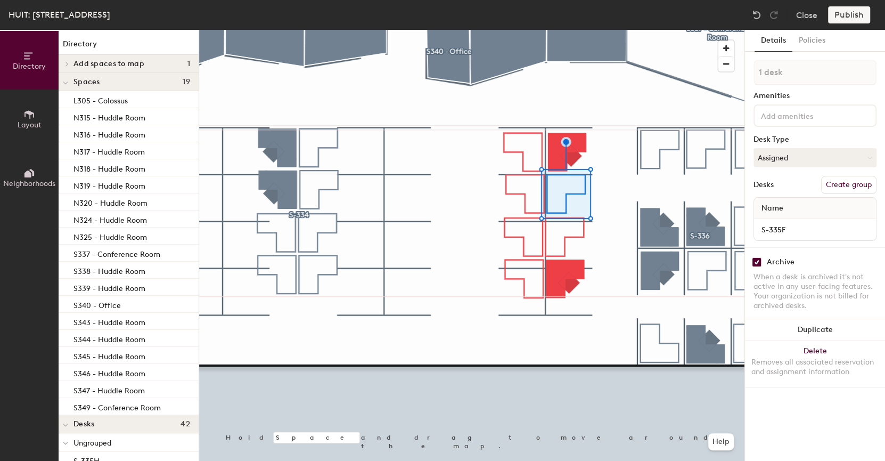
click at [527, 30] on div at bounding box center [472, 30] width 546 height 0
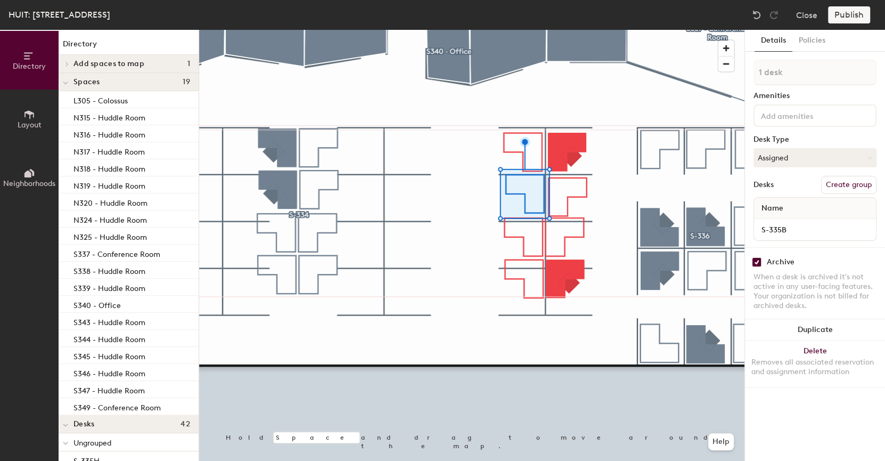
click at [573, 30] on div at bounding box center [472, 30] width 546 height 0
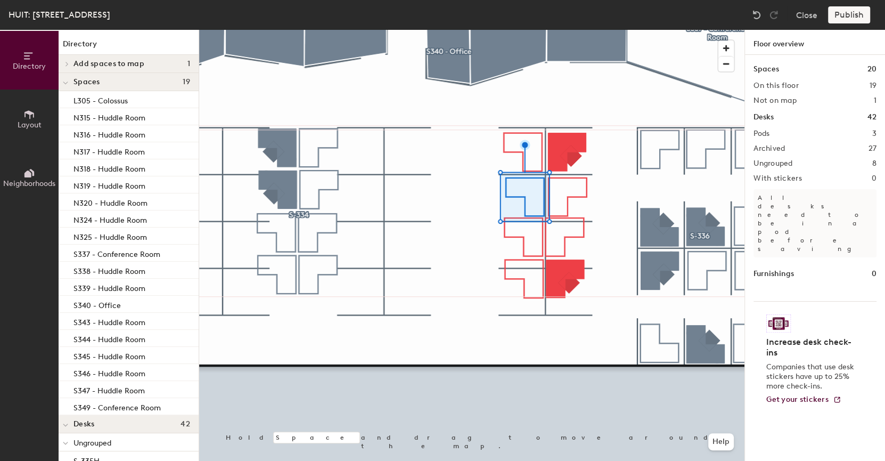
click at [562, 30] on div at bounding box center [472, 30] width 546 height 0
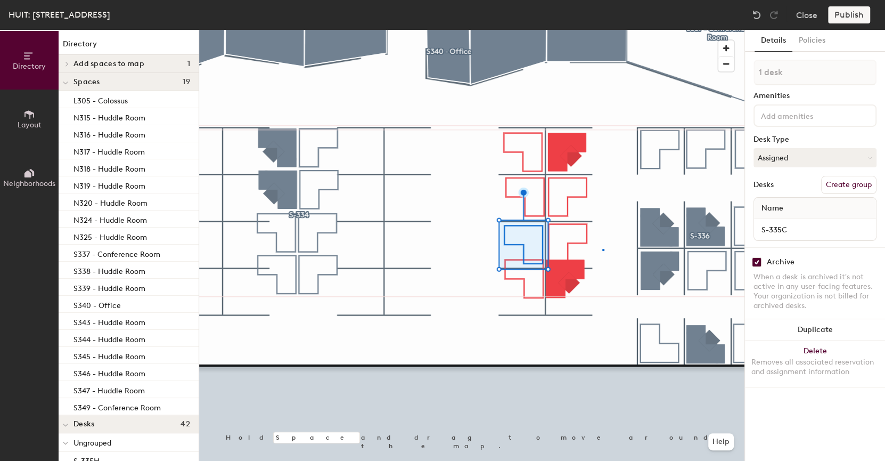
click at [573, 30] on div at bounding box center [472, 30] width 546 height 0
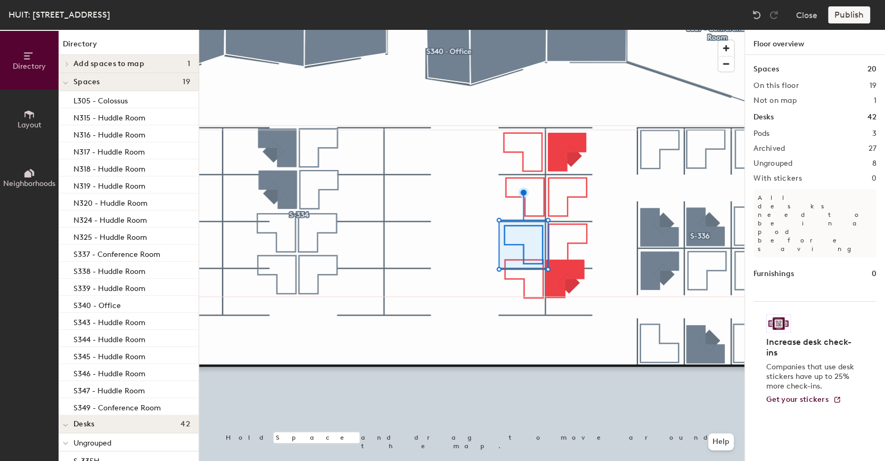
click at [565, 30] on div at bounding box center [472, 30] width 546 height 0
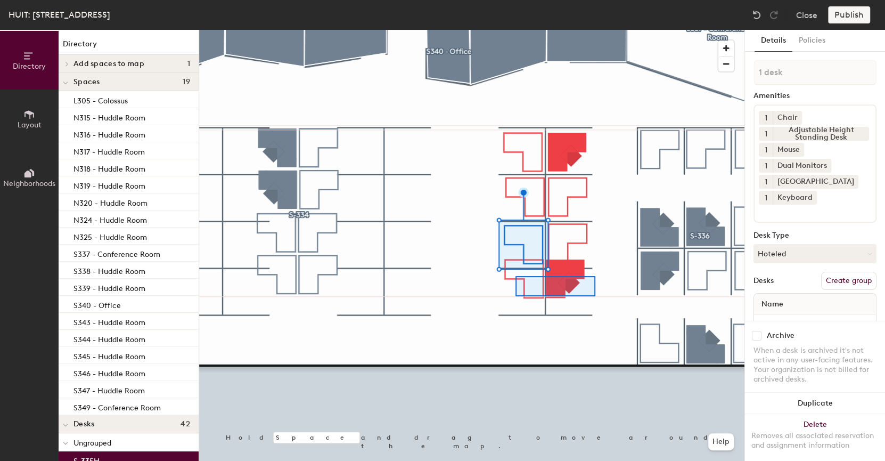
click at [509, 30] on div at bounding box center [472, 30] width 546 height 0
type input "2 desks"
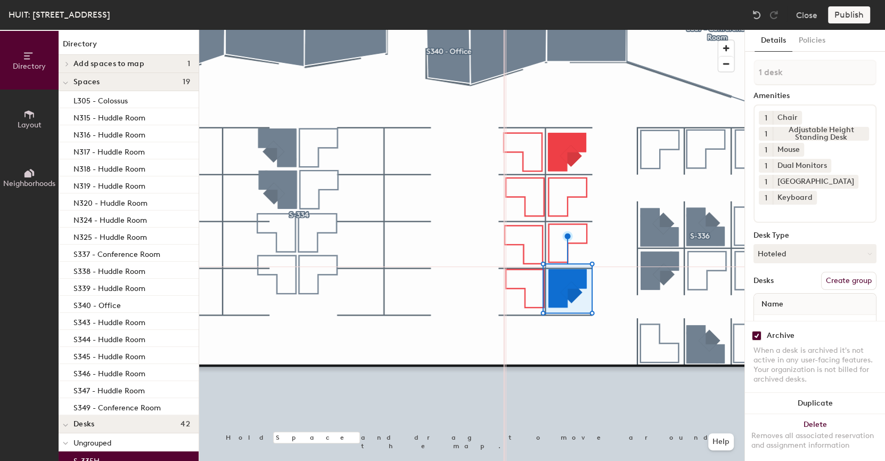
click at [523, 30] on div at bounding box center [472, 30] width 546 height 0
checkbox input "true"
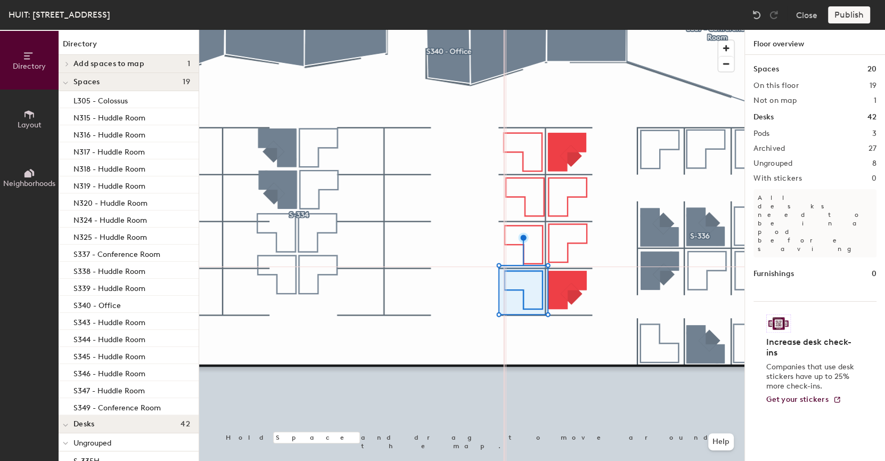
click at [557, 30] on div at bounding box center [472, 30] width 546 height 0
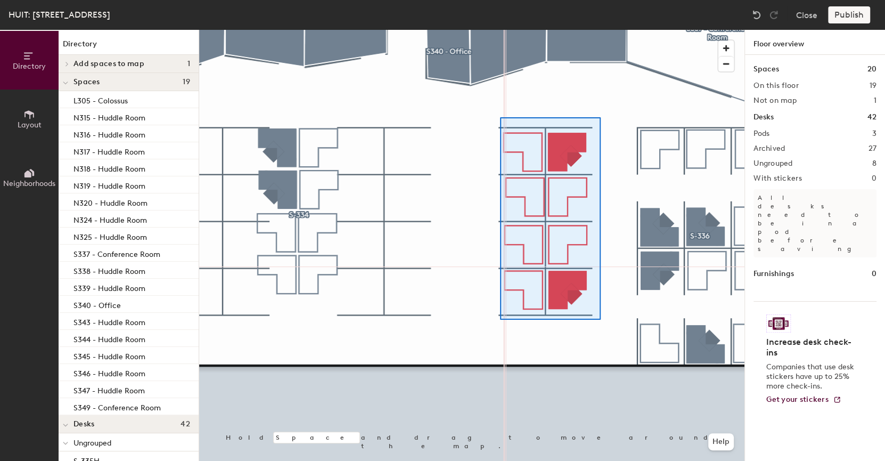
click at [573, 30] on div at bounding box center [472, 30] width 546 height 0
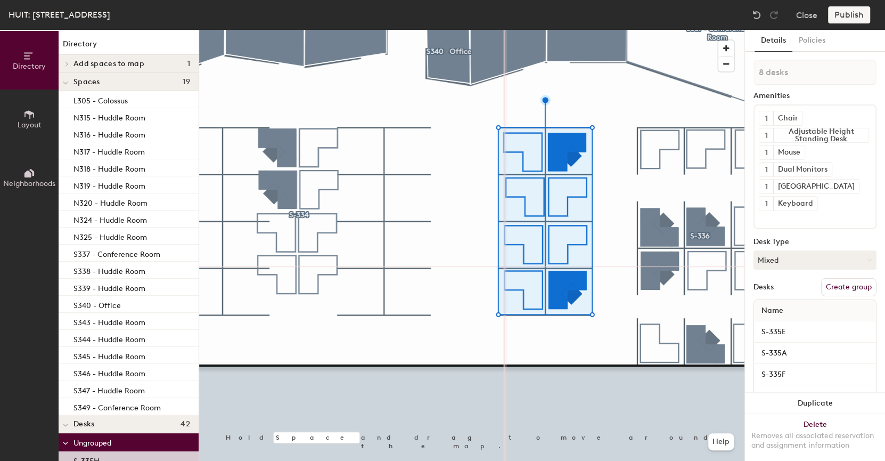
click at [573, 278] on button "Create group" at bounding box center [849, 287] width 55 height 18
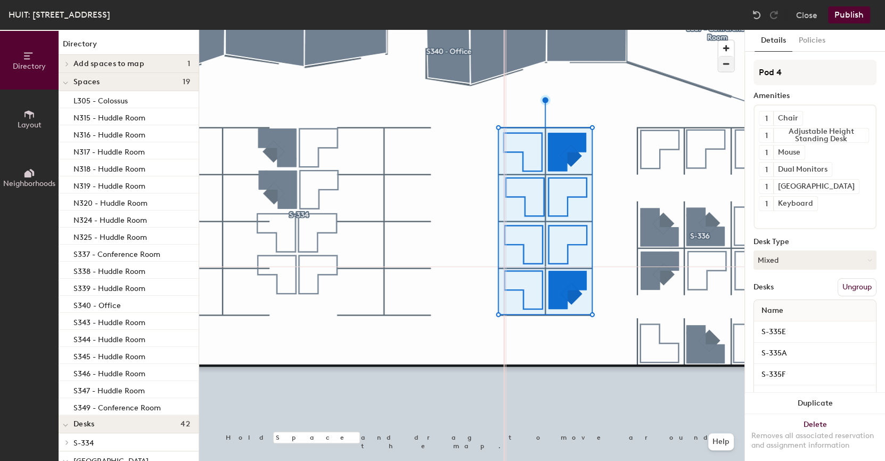
click at [573, 69] on div "Directory Layout Neighborhoods Directory Add spaces to map 1 784 Mem Dr - Video…" at bounding box center [442, 245] width 885 height 431
type input "S-335"
click at [423, 30] on div at bounding box center [472, 30] width 546 height 0
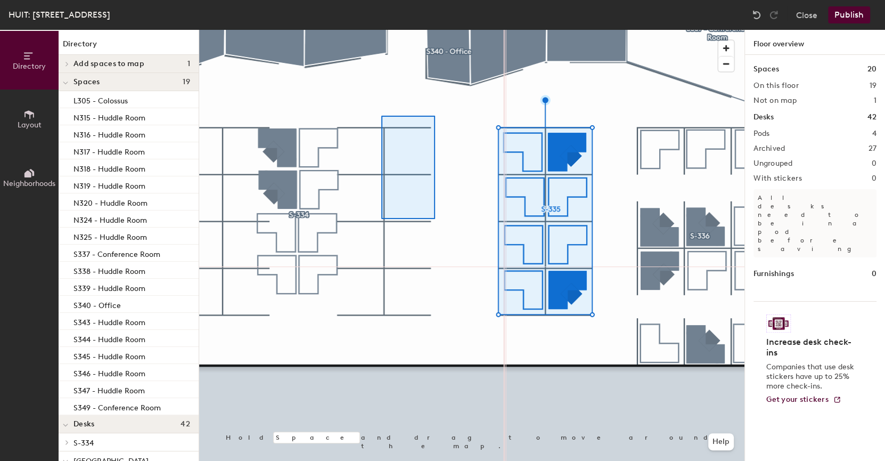
click at [498, 30] on div at bounding box center [472, 30] width 546 height 0
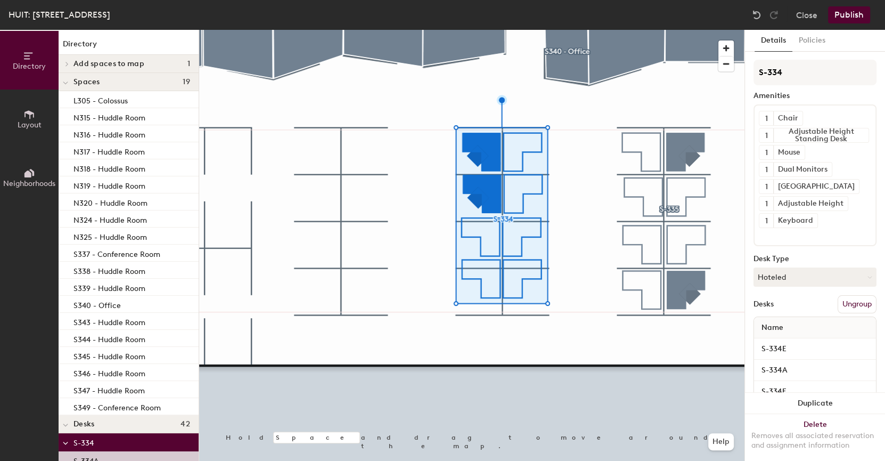
drag, startPoint x: 856, startPoint y: 299, endPoint x: 832, endPoint y: 298, distance: 24.0
click at [573, 298] on button "Ungroup" at bounding box center [857, 304] width 39 height 18
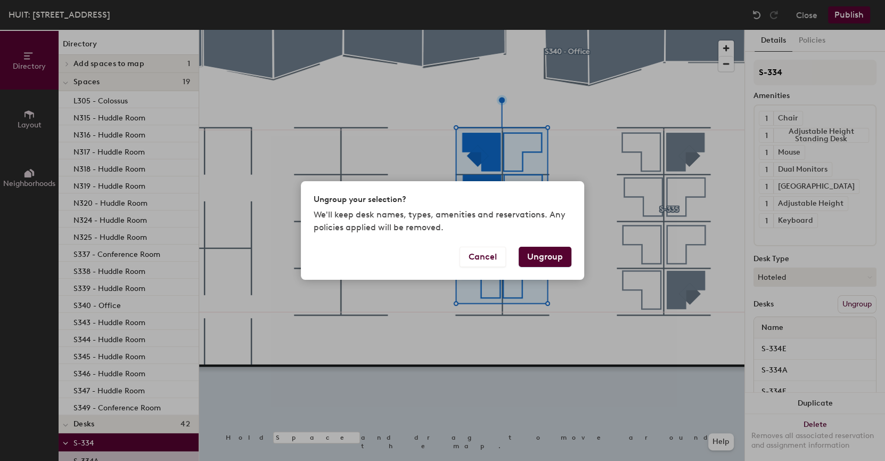
click at [556, 259] on button "Ungroup" at bounding box center [545, 257] width 53 height 20
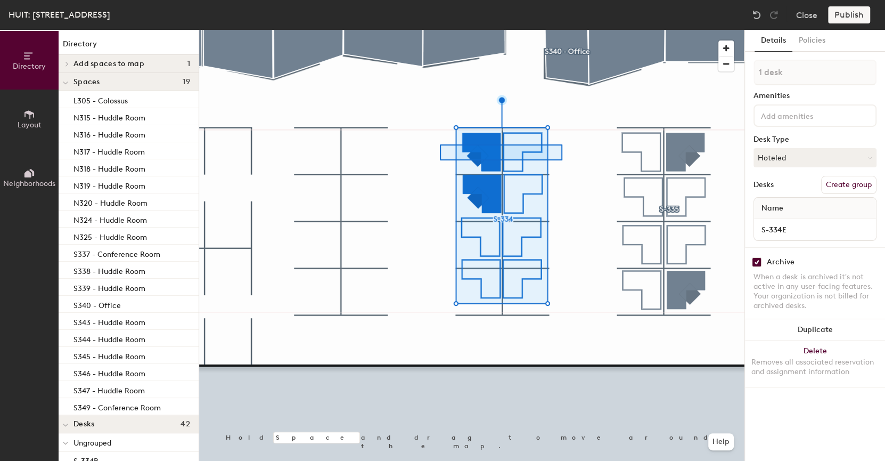
click at [440, 30] on div at bounding box center [472, 30] width 546 height 0
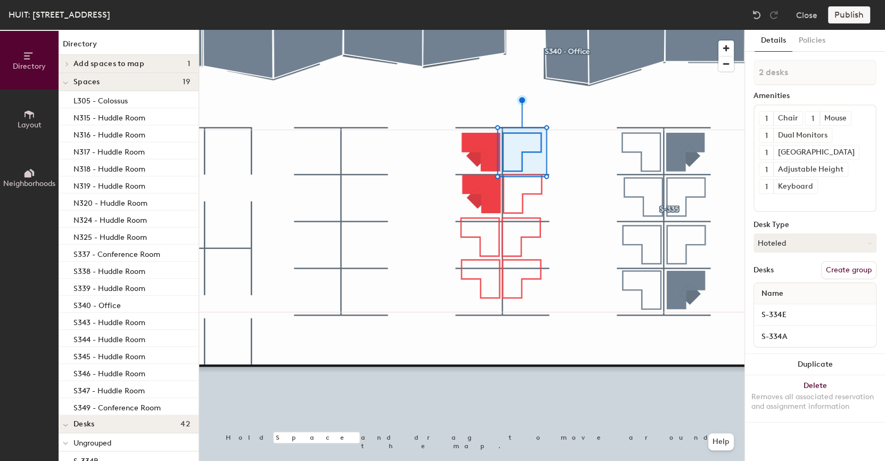
type input "1 desk"
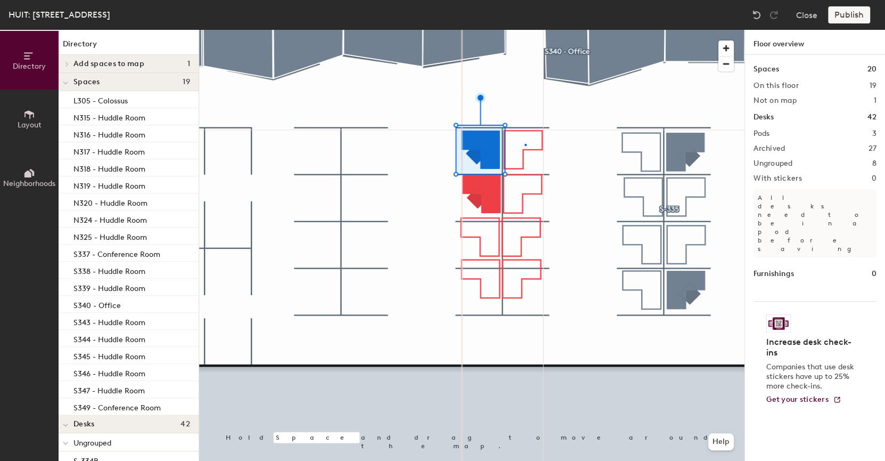
click at [525, 30] on div at bounding box center [472, 30] width 546 height 0
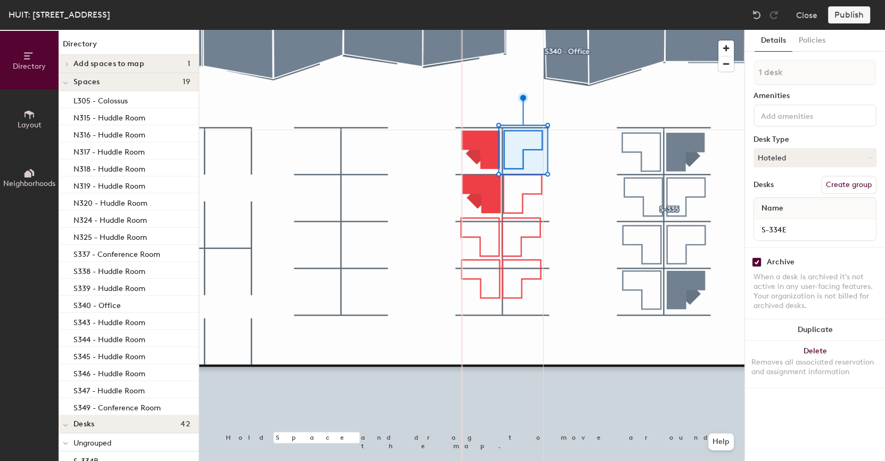
click at [568, 30] on div at bounding box center [472, 30] width 546 height 0
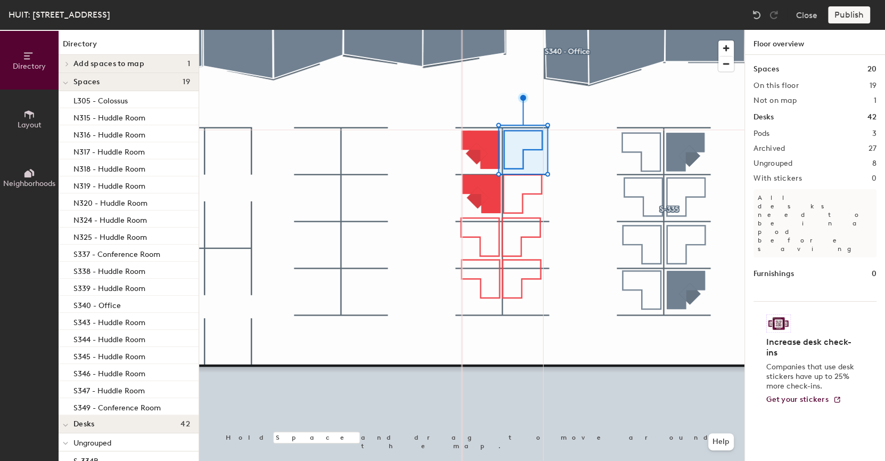
click at [485, 30] on div at bounding box center [472, 30] width 546 height 0
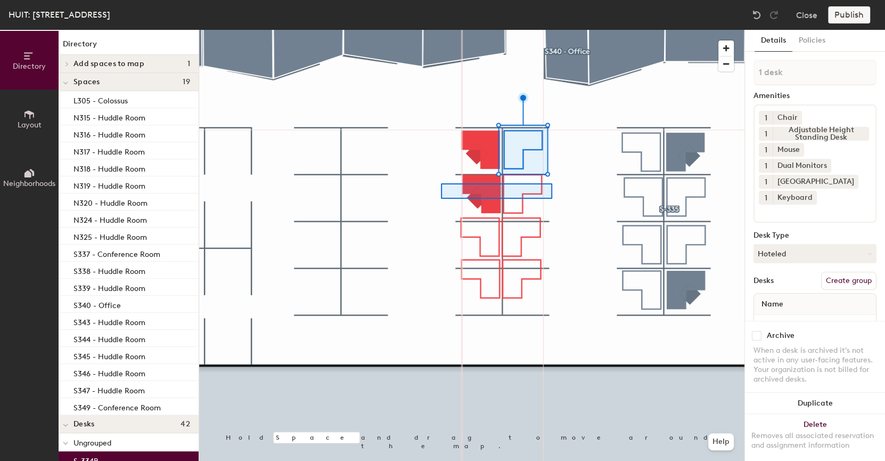
type input "2 desks"
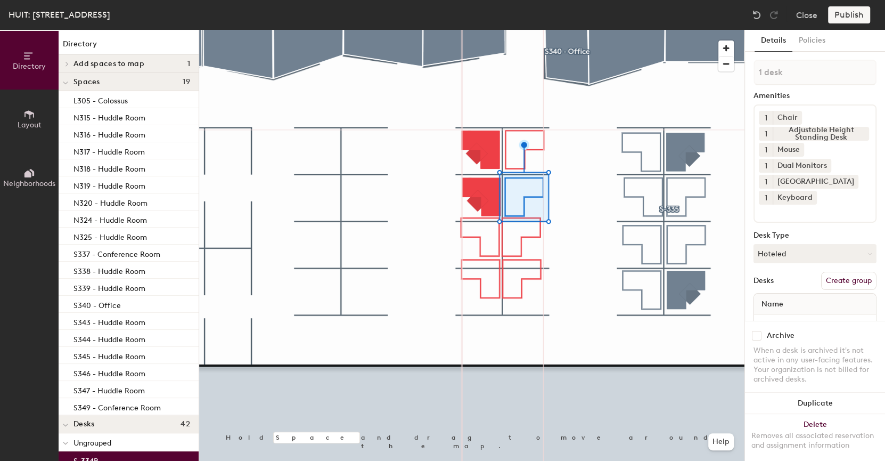
checkbox input "false"
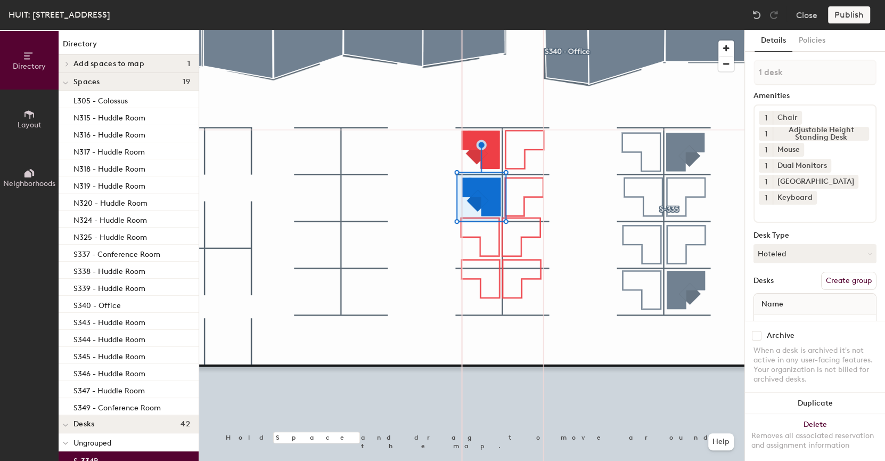
click at [560, 30] on div at bounding box center [472, 30] width 546 height 0
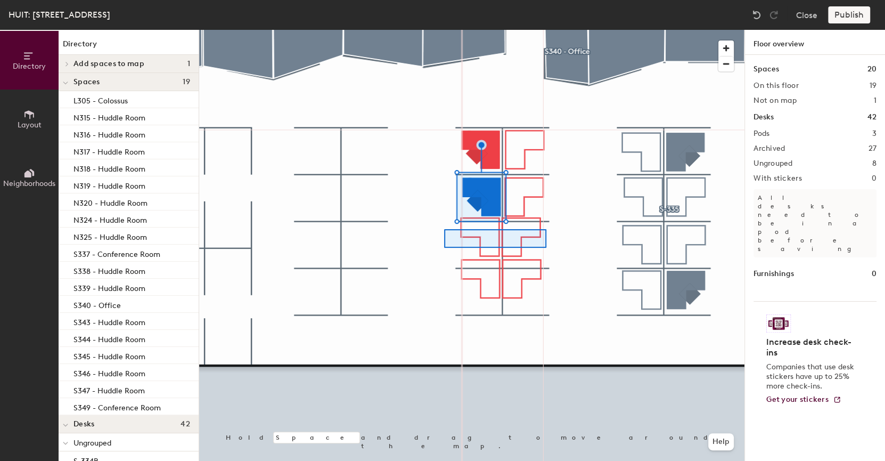
click at [547, 30] on div at bounding box center [472, 30] width 546 height 0
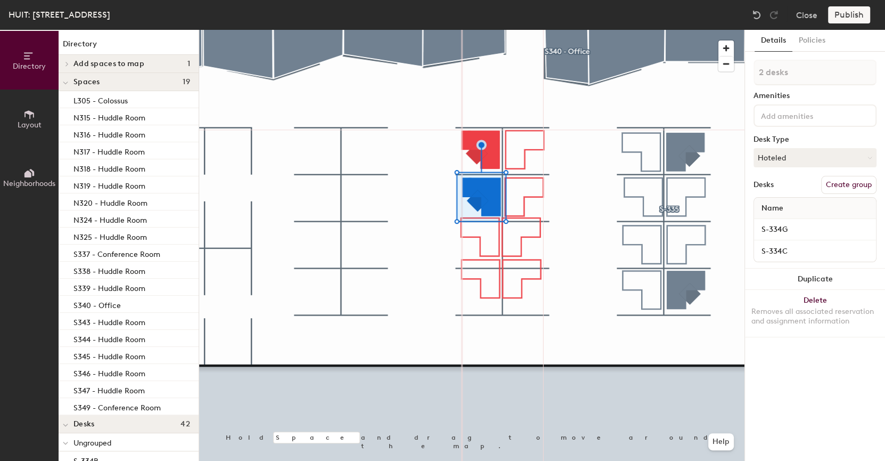
type input "1 desk"
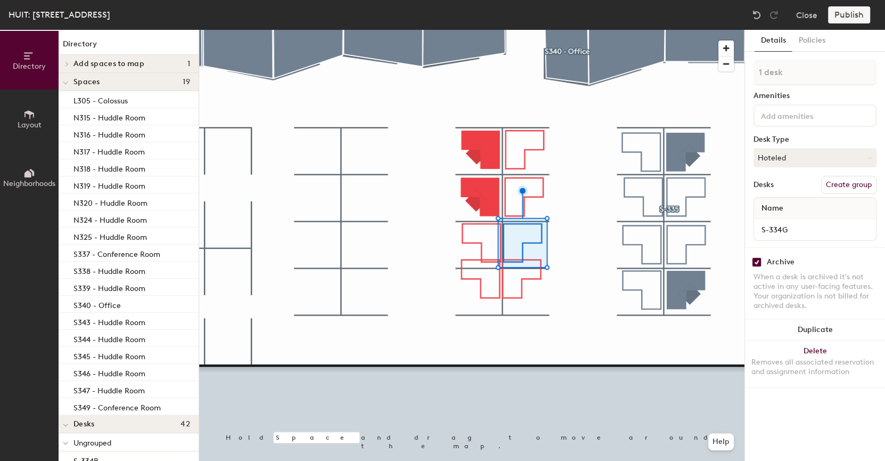
click at [463, 30] on div at bounding box center [472, 30] width 546 height 0
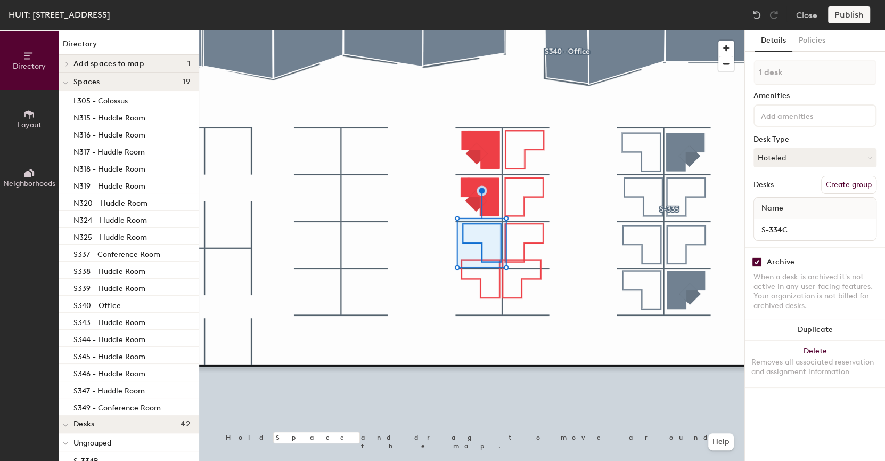
click at [561, 30] on div at bounding box center [472, 30] width 546 height 0
click at [573, 30] on div at bounding box center [472, 30] width 546 height 0
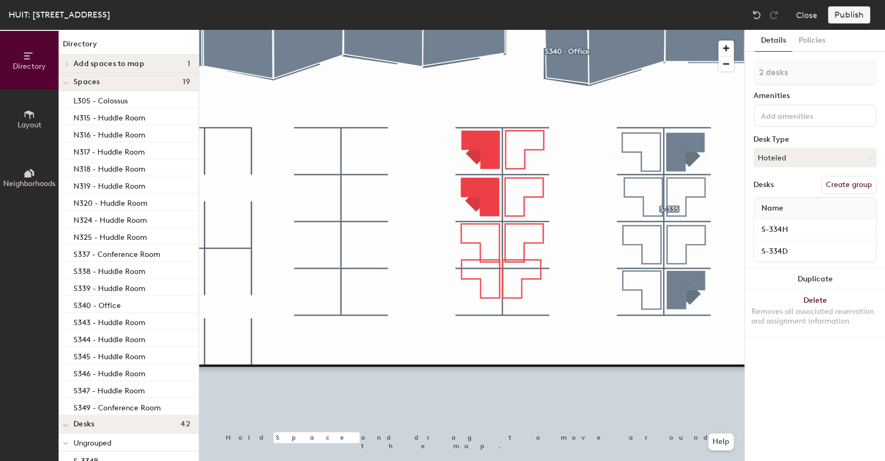
type input "1 desk"
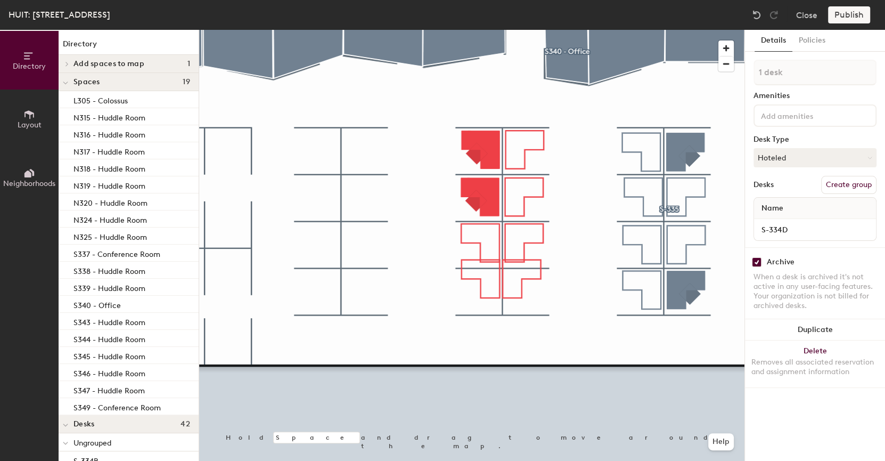
click at [519, 30] on div at bounding box center [472, 30] width 546 height 0
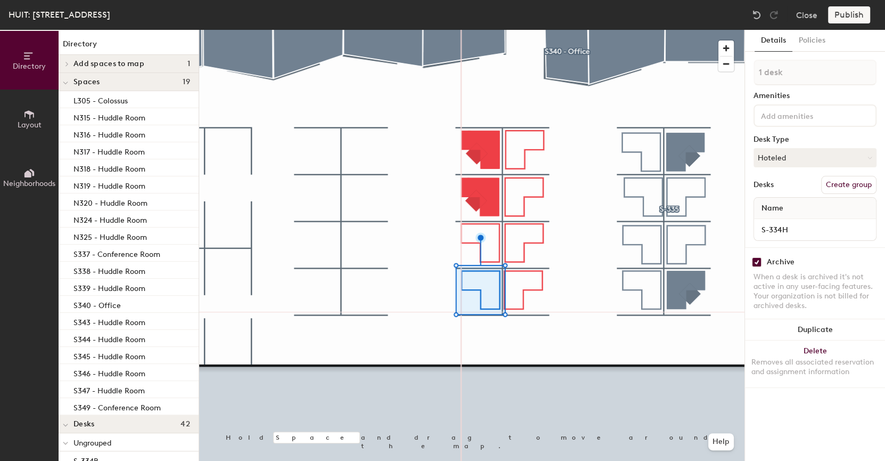
click at [573, 30] on div at bounding box center [472, 30] width 546 height 0
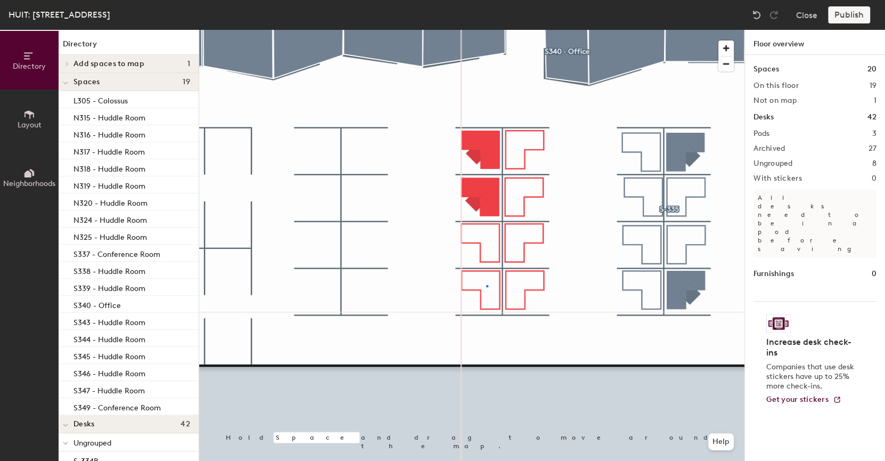
click at [486, 30] on div at bounding box center [472, 30] width 546 height 0
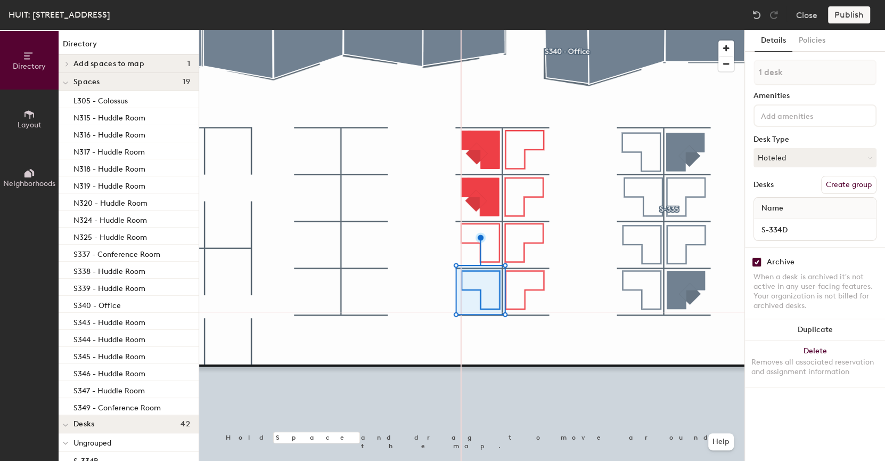
click at [523, 30] on div at bounding box center [472, 30] width 546 height 0
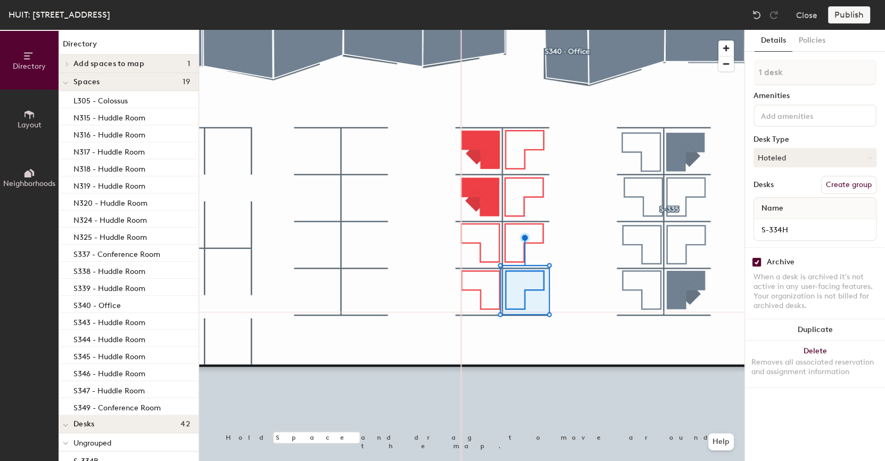
click at [404, 30] on div at bounding box center [472, 30] width 546 height 0
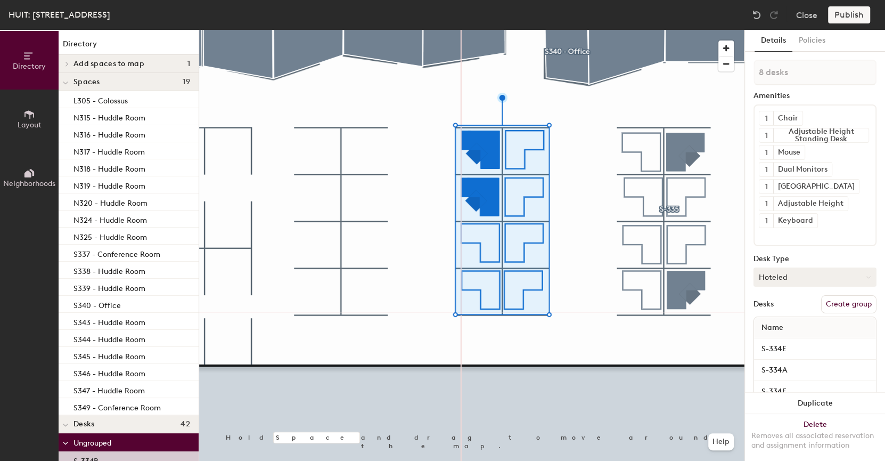
drag, startPoint x: 848, startPoint y: 298, endPoint x: 788, endPoint y: 265, distance: 68.7
click at [833, 295] on button "Create group" at bounding box center [849, 304] width 55 height 18
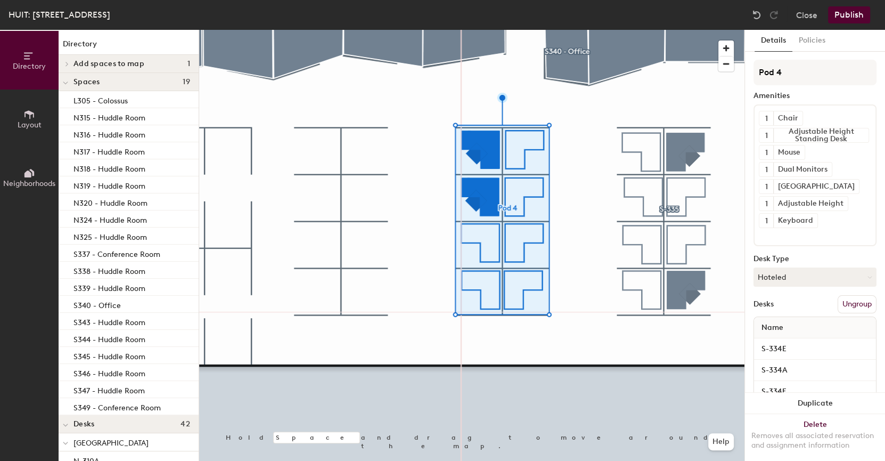
click at [742, 69] on div "Directory Layout Neighborhoods Directory Add spaces to map 1 784 Mem Dr - Video…" at bounding box center [442, 245] width 885 height 431
click at [732, 72] on div "Directory Layout Neighborhoods Directory Add spaces to map 1 784 Mem Dr - Video…" at bounding box center [442, 245] width 885 height 431
type input "S-334"
click at [577, 30] on div at bounding box center [472, 30] width 546 height 0
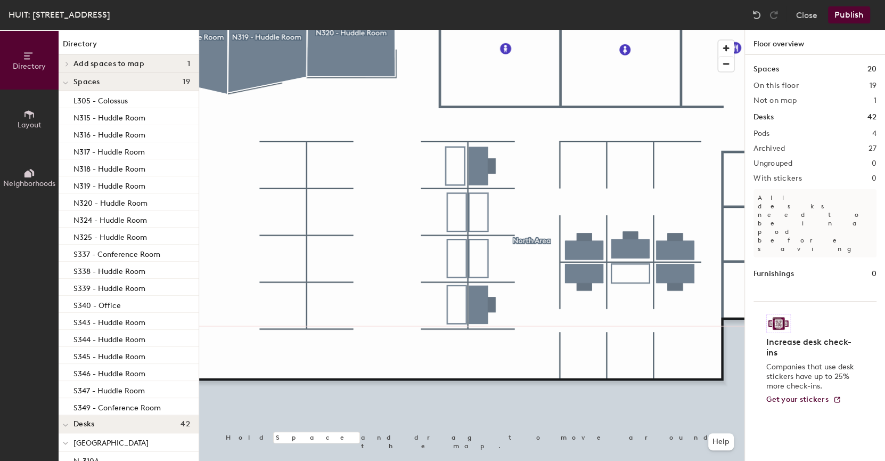
drag, startPoint x: 804, startPoint y: 71, endPoint x: 485, endPoint y: 158, distance: 330.4
click at [484, 30] on div at bounding box center [472, 30] width 546 height 0
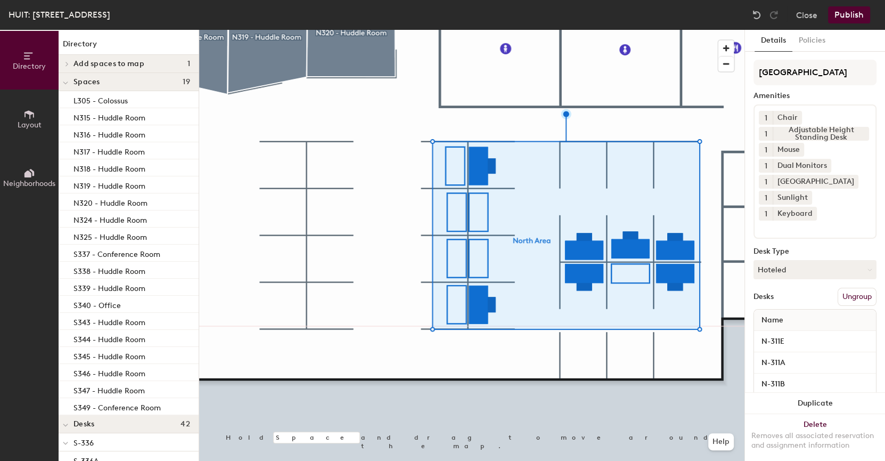
click at [846, 21] on button "Publish" at bounding box center [849, 14] width 42 height 17
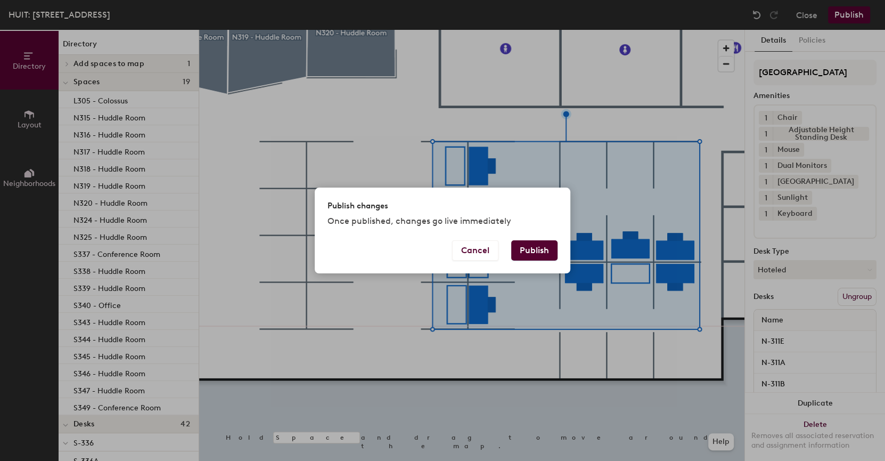
drag, startPoint x: 545, startPoint y: 242, endPoint x: 697, endPoint y: 238, distance: 152.4
click at [545, 242] on button "Publish" at bounding box center [534, 250] width 46 height 20
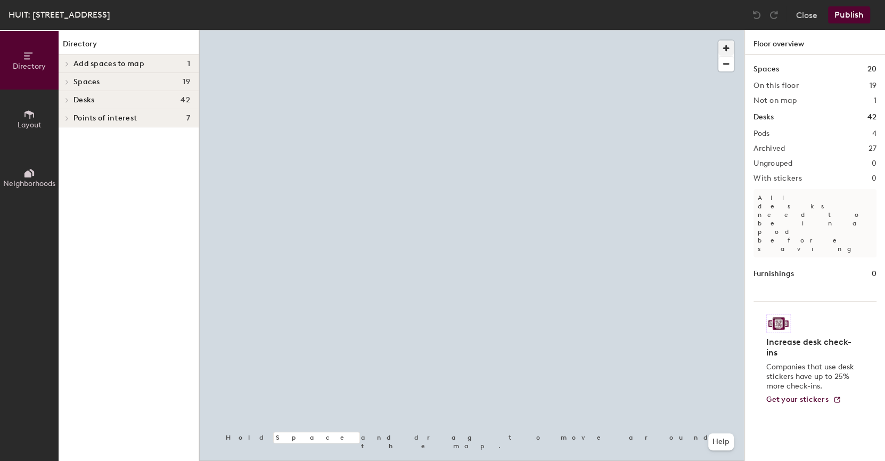
click at [732, 44] on span "button" at bounding box center [726, 47] width 15 height 15
drag, startPoint x: 732, startPoint y: 44, endPoint x: 722, endPoint y: 50, distance: 11.0
click at [732, 44] on span "button" at bounding box center [726, 47] width 15 height 15
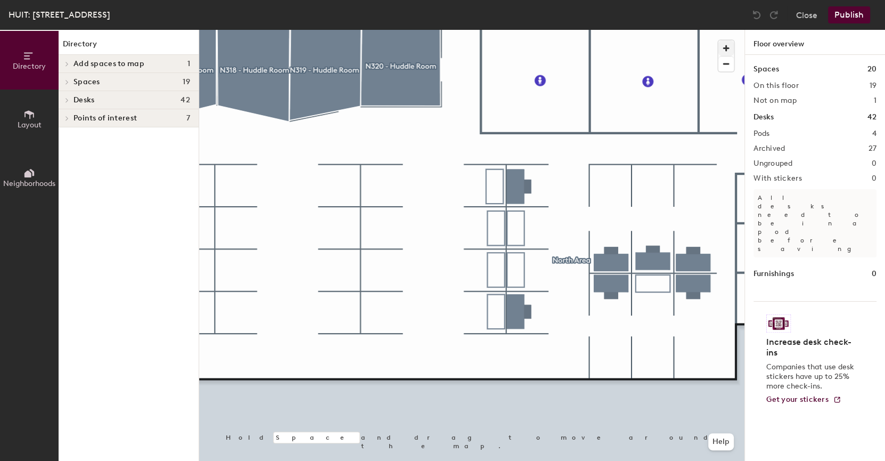
click at [500, 30] on div at bounding box center [472, 30] width 546 height 0
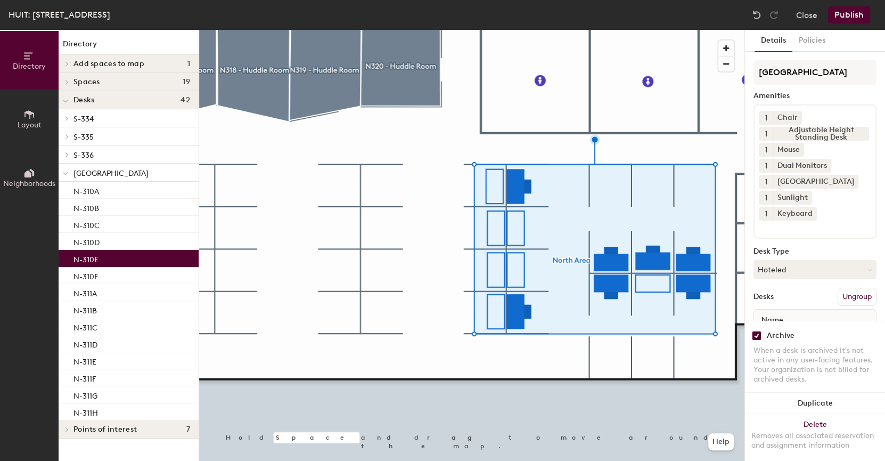
click at [89, 257] on p "N-310E" at bounding box center [86, 258] width 25 height 12
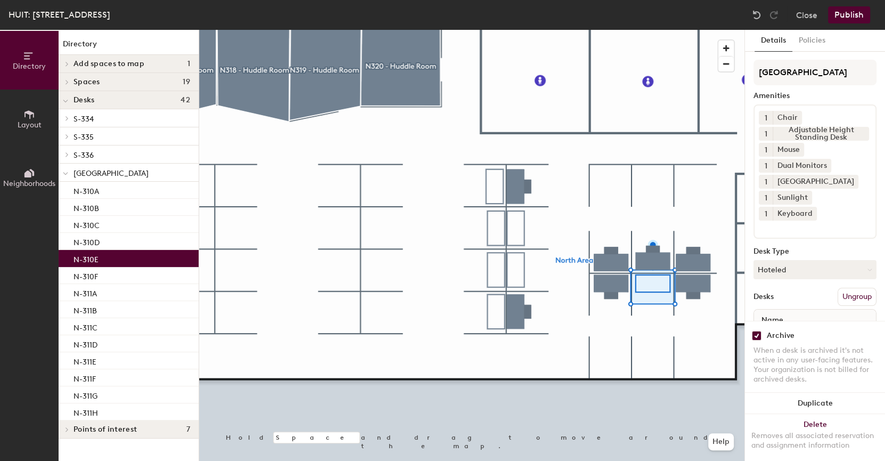
click at [757, 334] on input "checkbox" at bounding box center [757, 336] width 10 height 10
checkbox input "false"
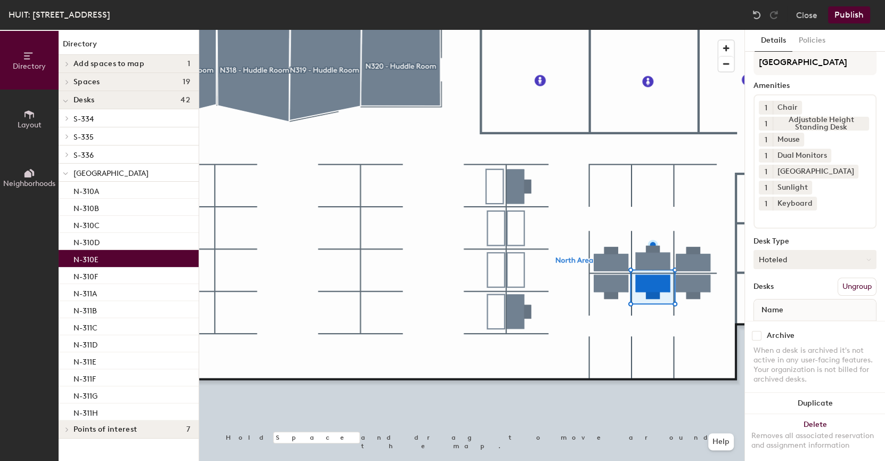
scroll to position [10, 0]
click at [858, 13] on button "Publish" at bounding box center [849, 14] width 42 height 17
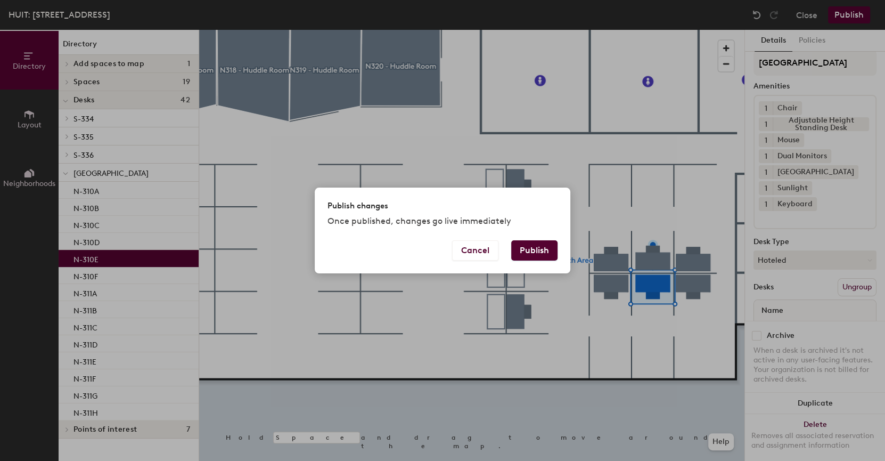
drag, startPoint x: 529, startPoint y: 247, endPoint x: 522, endPoint y: 253, distance: 9.1
click at [529, 247] on button "Publish" at bounding box center [534, 250] width 46 height 20
